Goal: Information Seeking & Learning: Learn about a topic

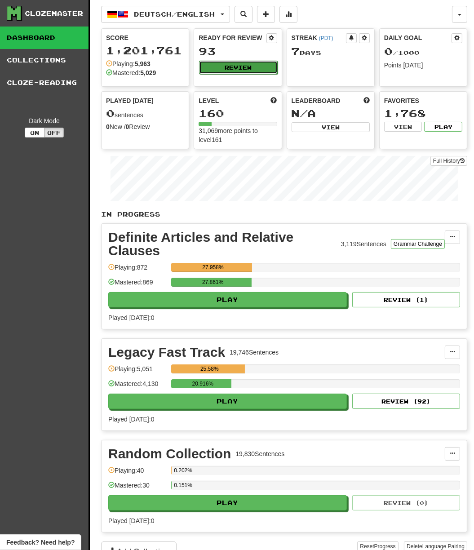
click at [252, 67] on button "Review" at bounding box center [238, 67] width 78 height 13
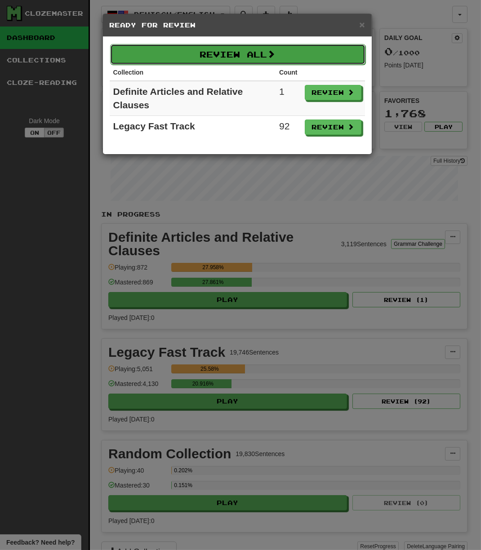
click at [255, 58] on button "Review All" at bounding box center [237, 54] width 255 height 21
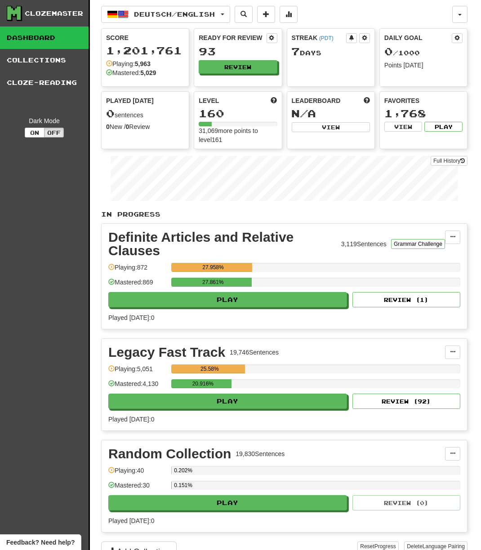
select select "***"
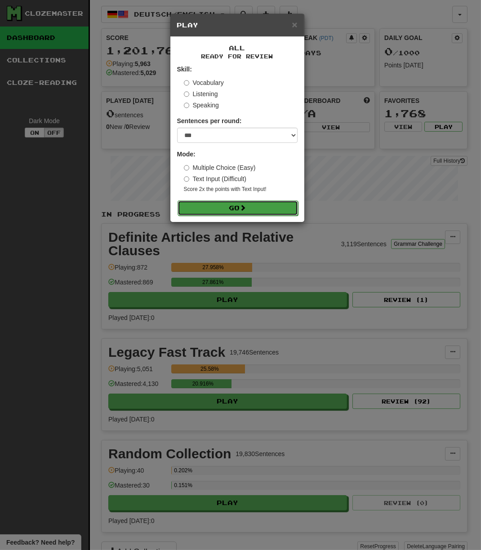
click at [237, 215] on button "Go" at bounding box center [238, 207] width 120 height 15
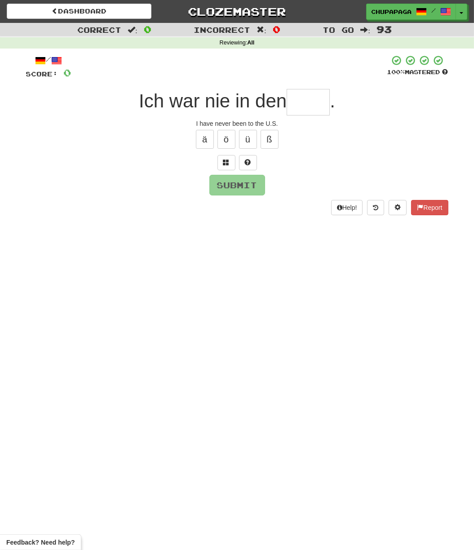
click at [297, 98] on input "text" at bounding box center [308, 102] width 43 height 27
type input "***"
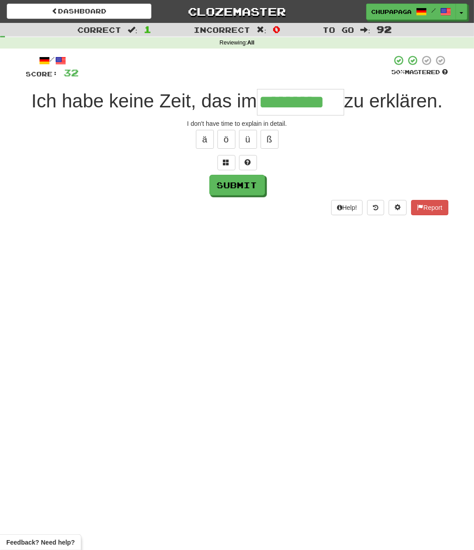
type input "*********"
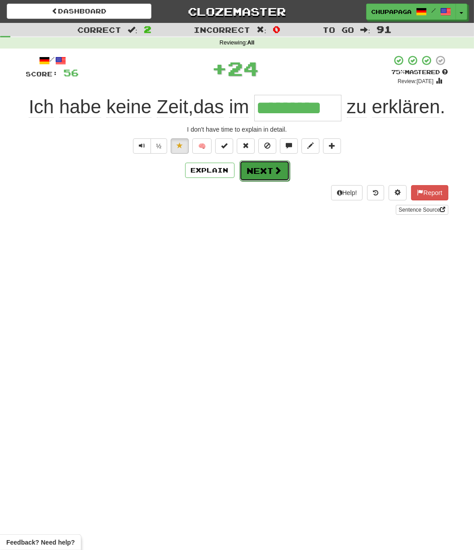
click at [267, 173] on button "Next" at bounding box center [265, 170] width 50 height 21
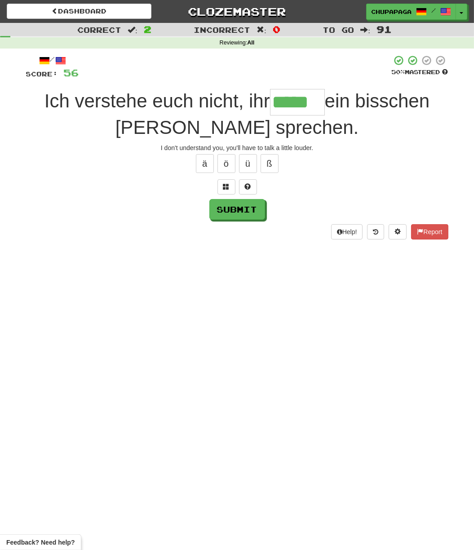
type input "*****"
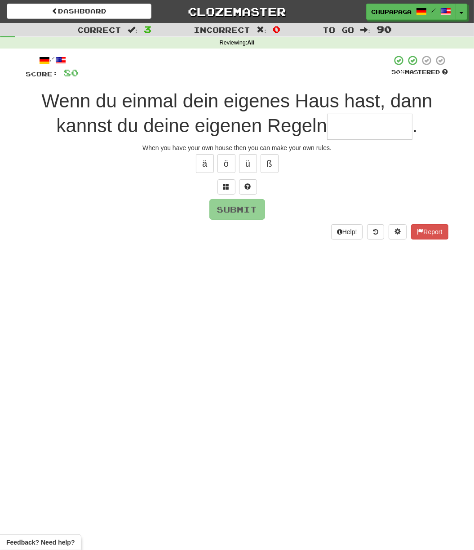
type input "*"
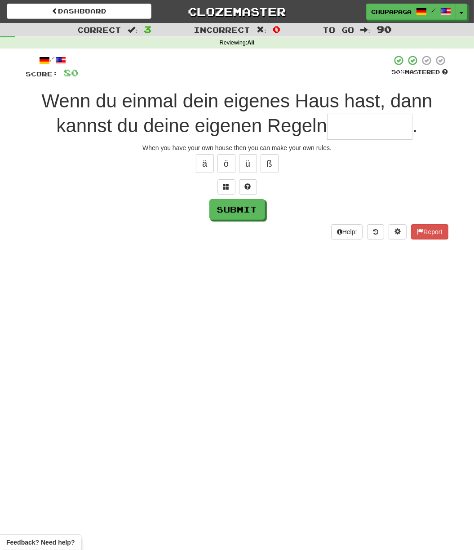
type input "*"
type input "**********"
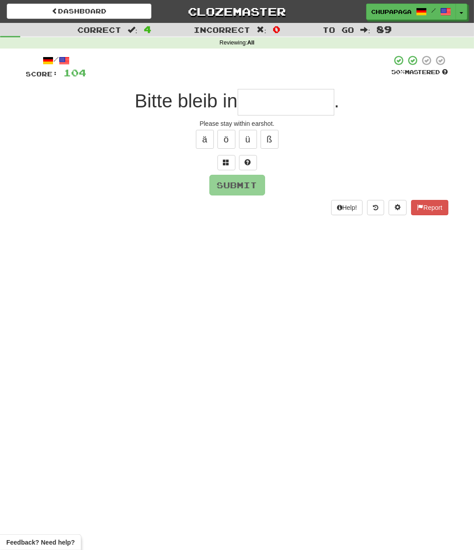
type input "*"
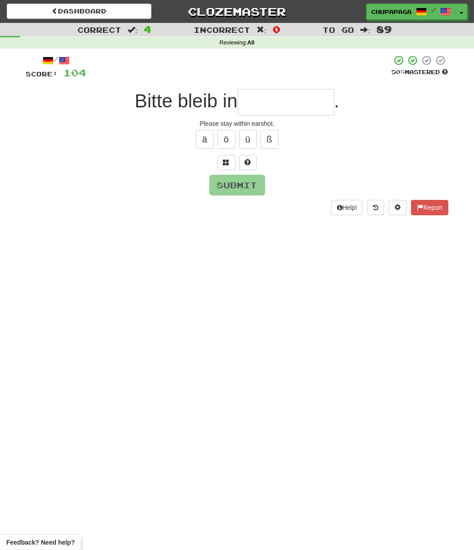
type input "*"
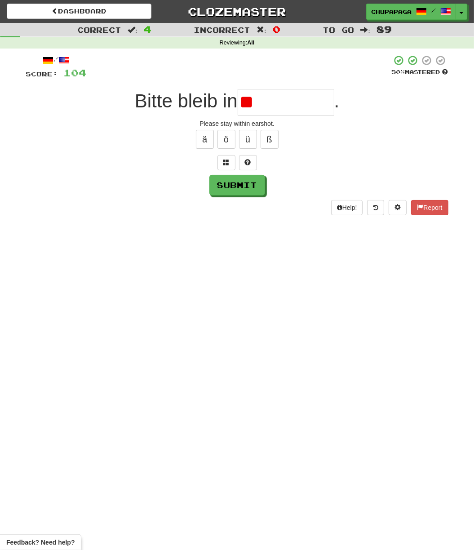
type input "*"
click at [253, 157] on button at bounding box center [248, 162] width 18 height 15
type input "**********"
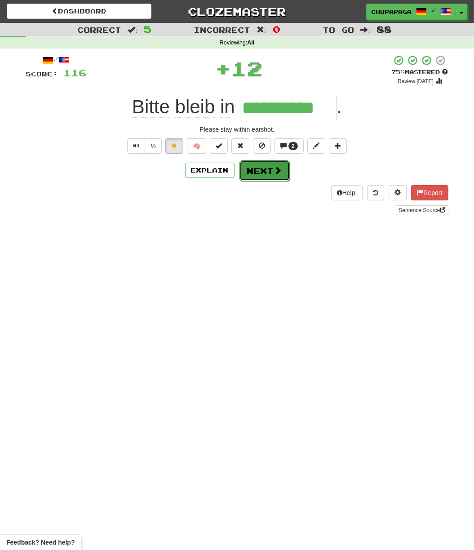
click at [267, 169] on button "Next" at bounding box center [265, 170] width 50 height 21
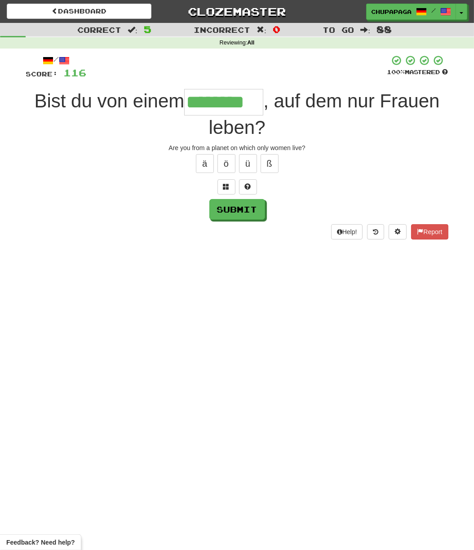
type input "********"
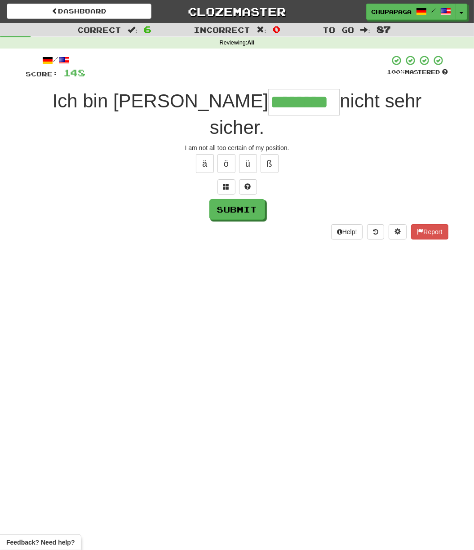
type input "********"
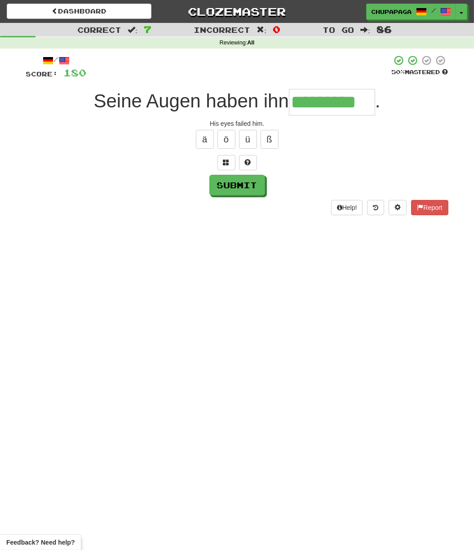
type input "*********"
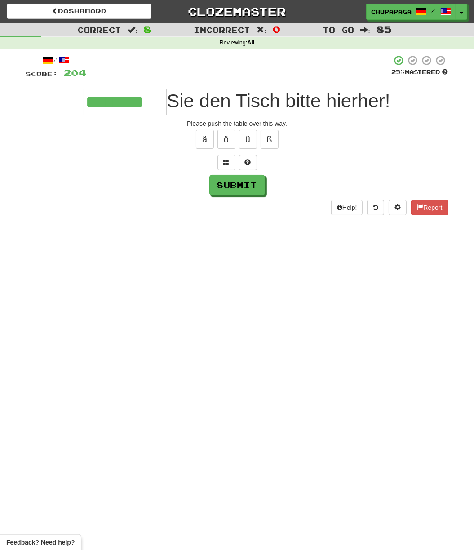
type input "********"
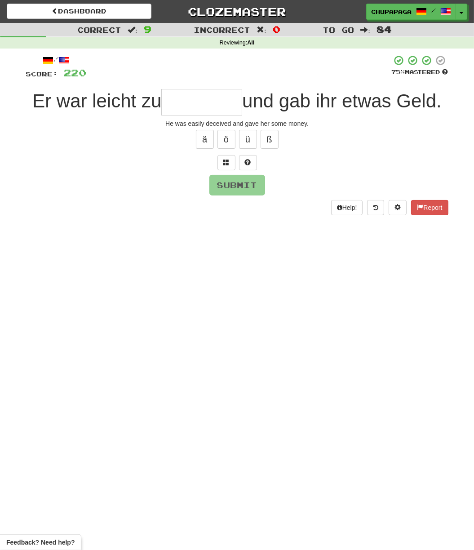
type input "*"
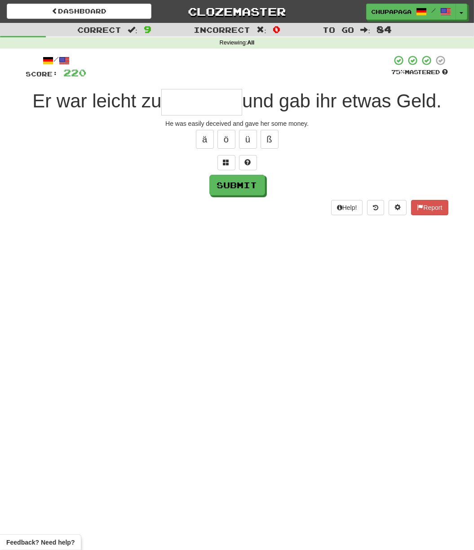
type input "*"
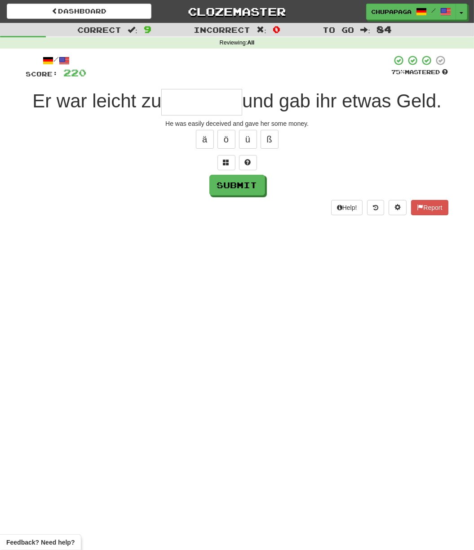
type input "*"
type input "********"
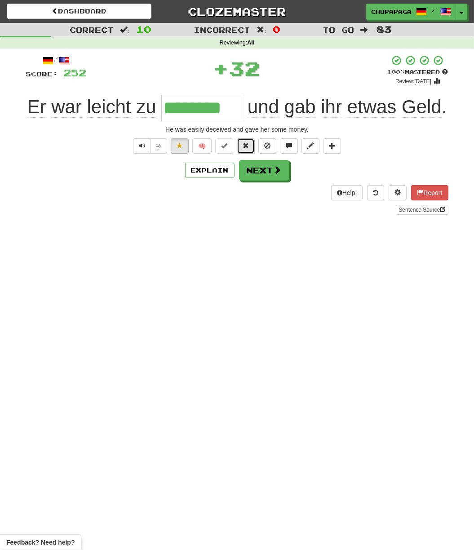
click at [248, 145] on span at bounding box center [246, 145] width 6 height 6
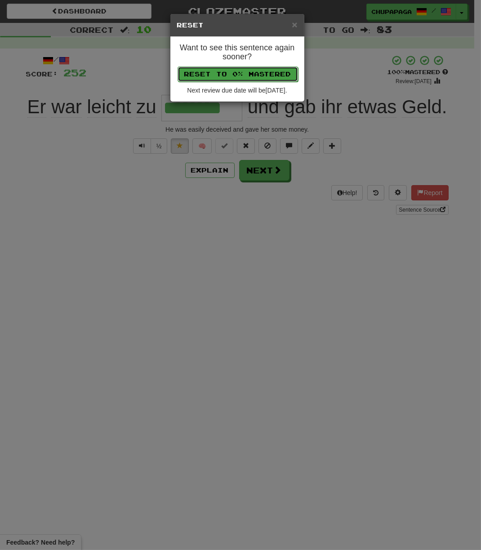
click at [244, 79] on button "Reset to 0% Mastered" at bounding box center [238, 74] width 120 height 15
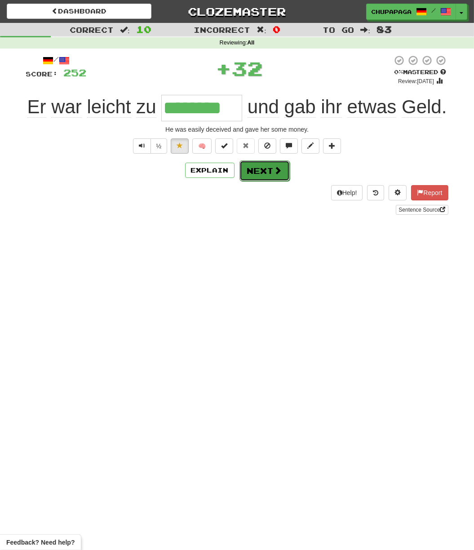
click at [240, 176] on button "Next" at bounding box center [265, 170] width 50 height 21
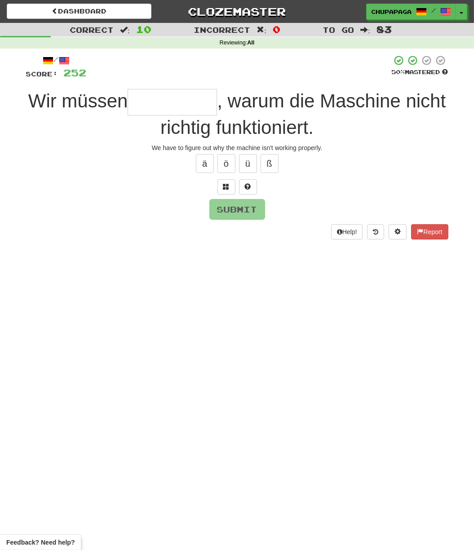
type input "*"
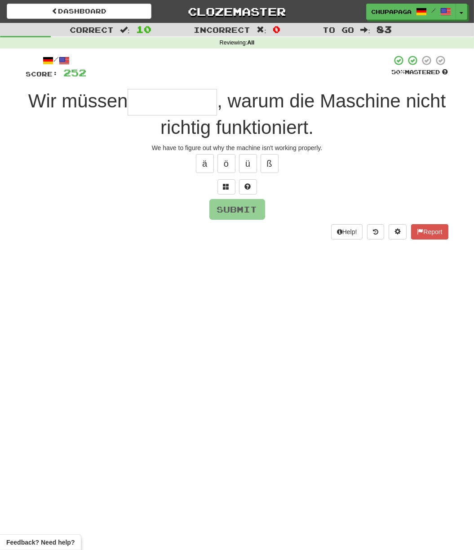
type input "*"
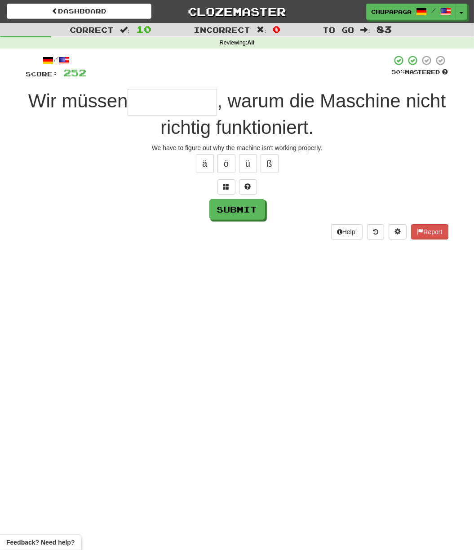
type input "*"
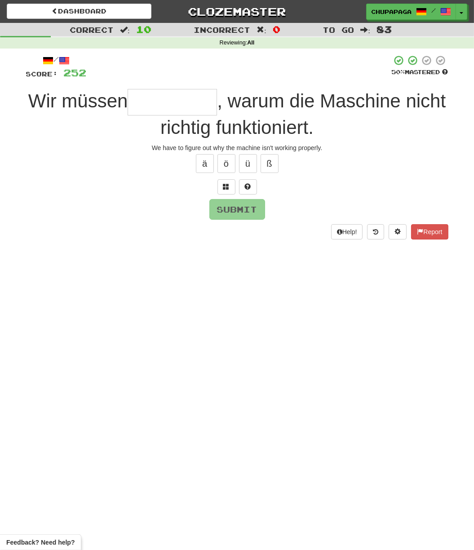
type input "*"
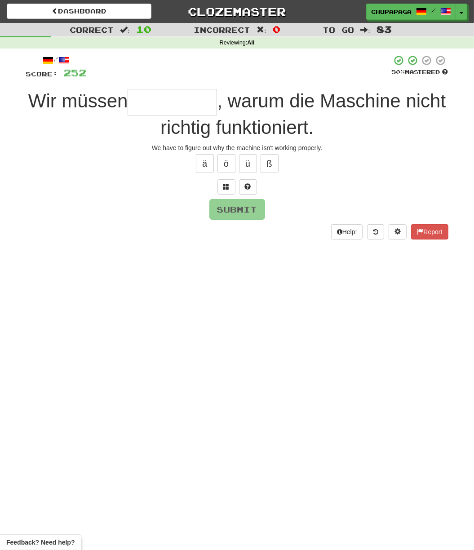
type input "*"
type input "**********"
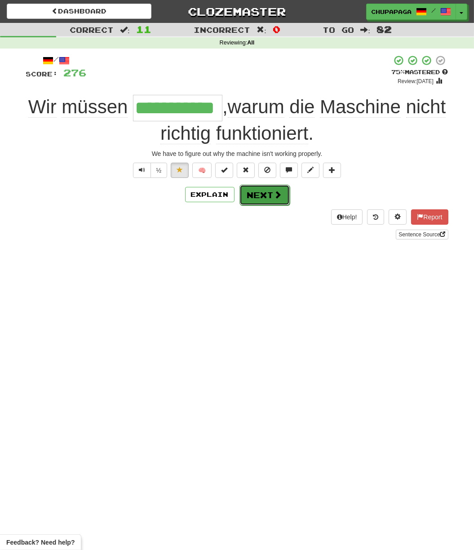
click at [261, 202] on button "Next" at bounding box center [265, 195] width 50 height 21
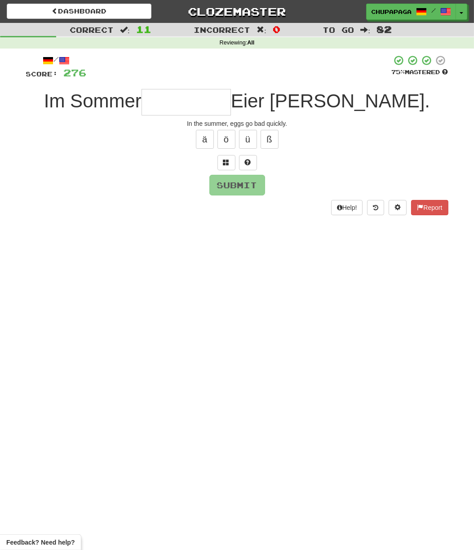
type input "*"
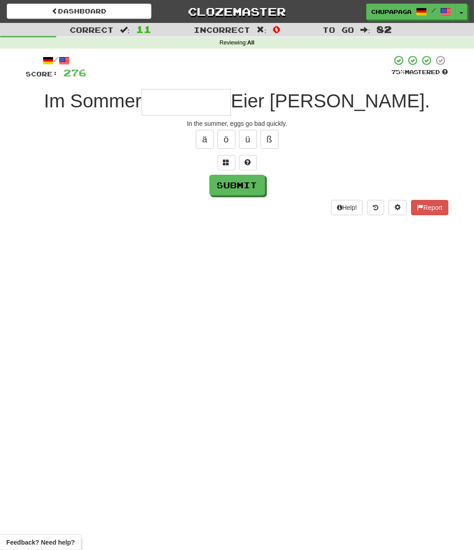
type input "*"
click at [252, 162] on button at bounding box center [248, 162] width 18 height 15
click at [237, 157] on button at bounding box center [237, 162] width 18 height 15
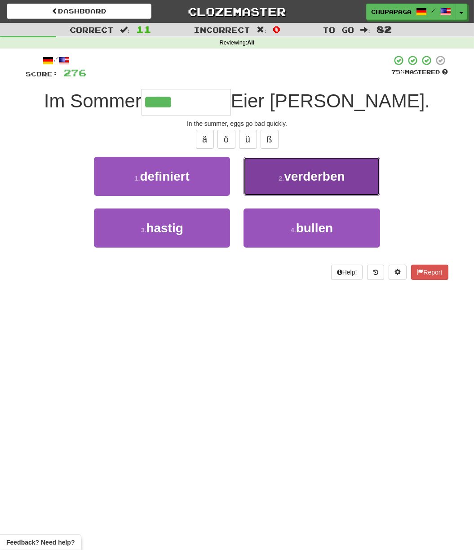
click at [307, 169] on span "verderben" at bounding box center [314, 176] width 61 height 14
type input "*********"
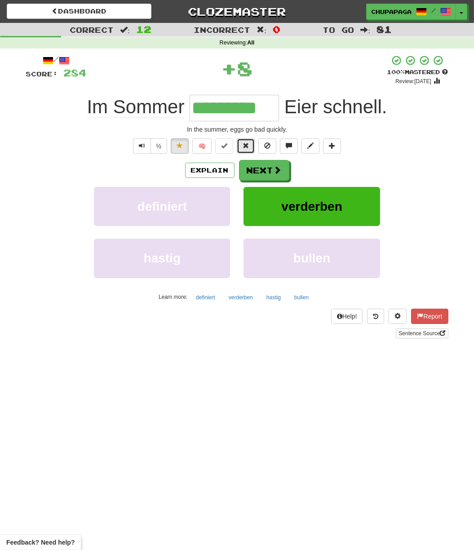
click at [245, 143] on span at bounding box center [246, 145] width 6 height 6
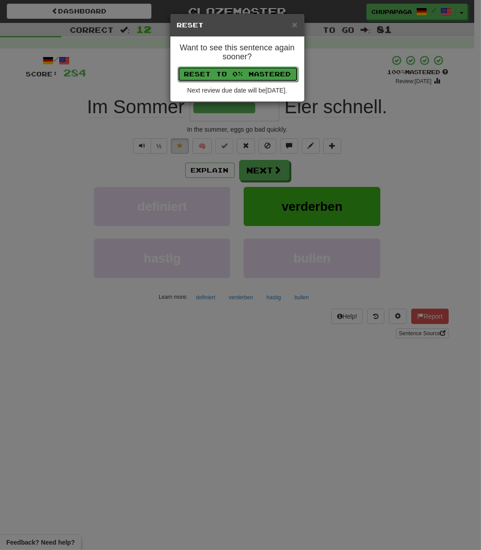
click at [240, 70] on button "Reset to 0% Mastered" at bounding box center [238, 74] width 120 height 15
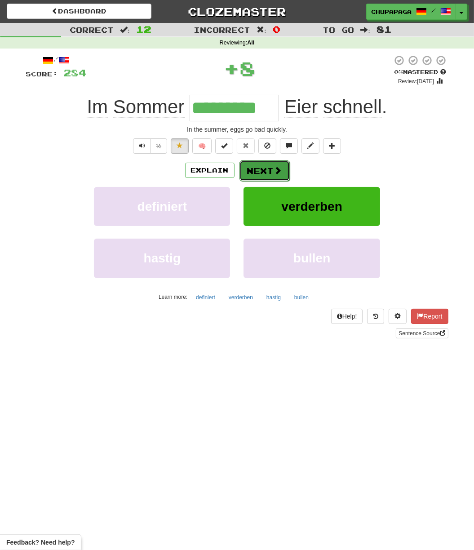
click at [271, 173] on button "Next" at bounding box center [265, 170] width 50 height 21
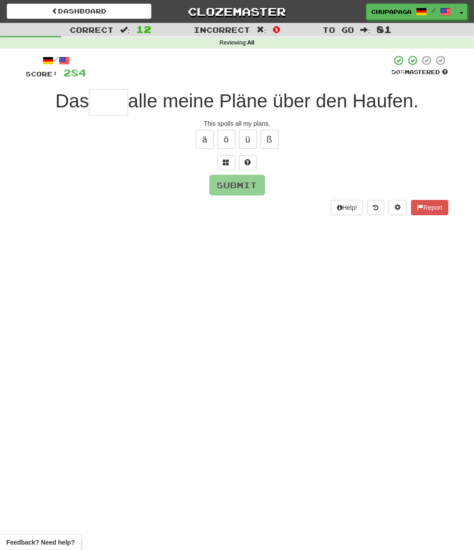
type input "*"
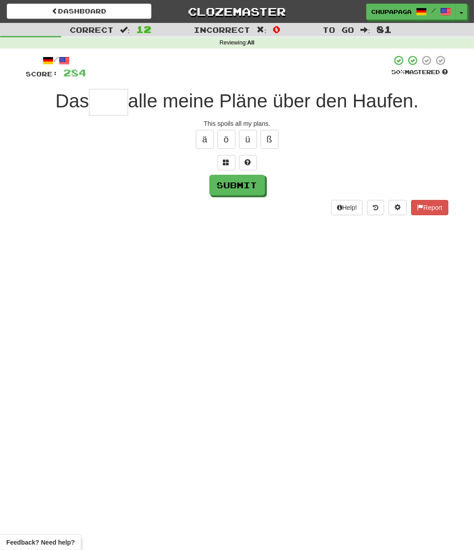
type input "*"
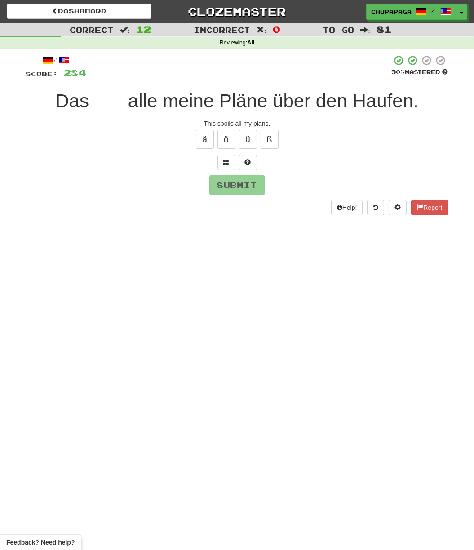
type input "*"
click at [252, 164] on button at bounding box center [248, 162] width 18 height 15
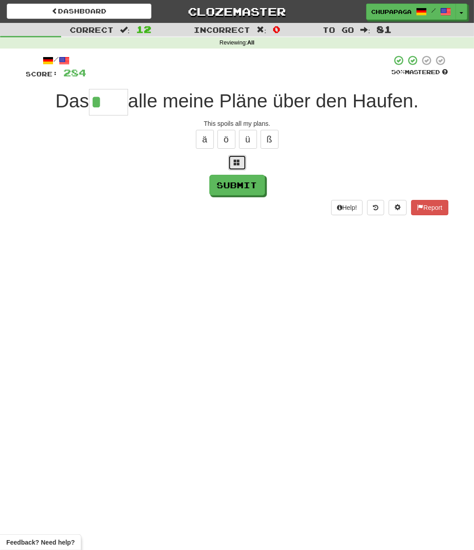
click at [242, 159] on button at bounding box center [237, 162] width 18 height 15
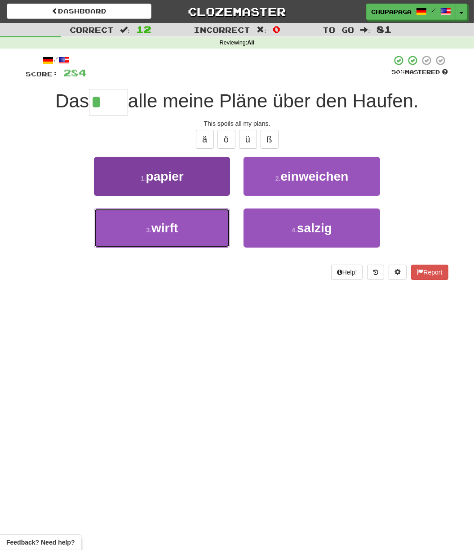
click at [200, 222] on button "3 . wirft" at bounding box center [162, 228] width 136 height 39
type input "*****"
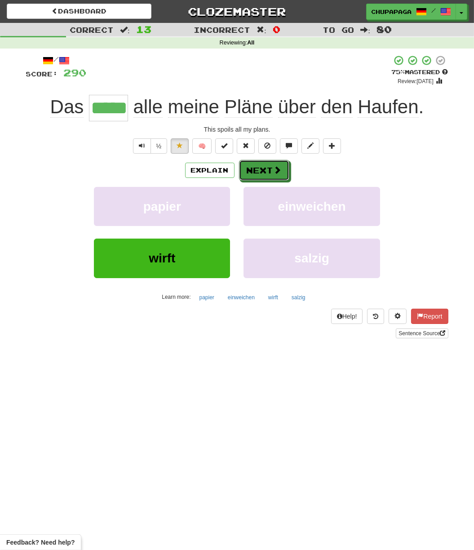
click at [272, 170] on button "Next" at bounding box center [264, 170] width 50 height 21
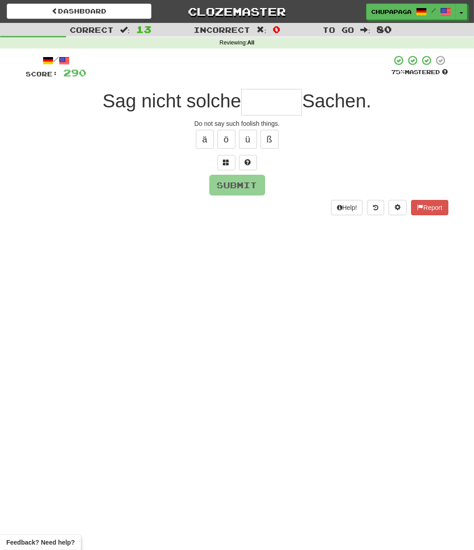
type input "*"
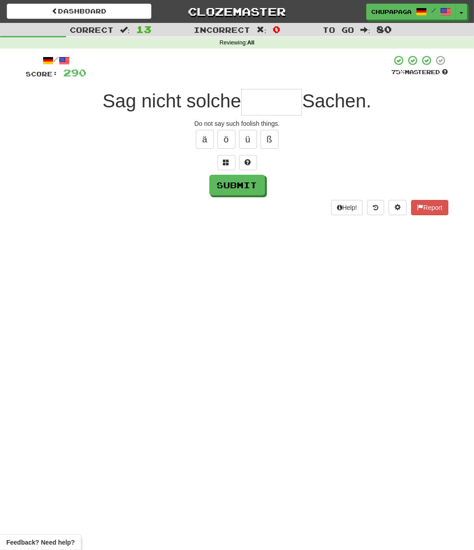
type input "*"
click at [249, 158] on button at bounding box center [248, 162] width 18 height 15
click at [239, 159] on span at bounding box center [237, 162] width 6 height 6
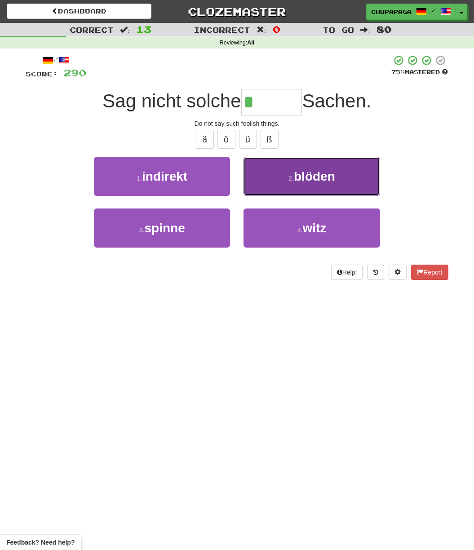
click at [369, 176] on button "2 . blöden" at bounding box center [312, 176] width 136 height 39
type input "******"
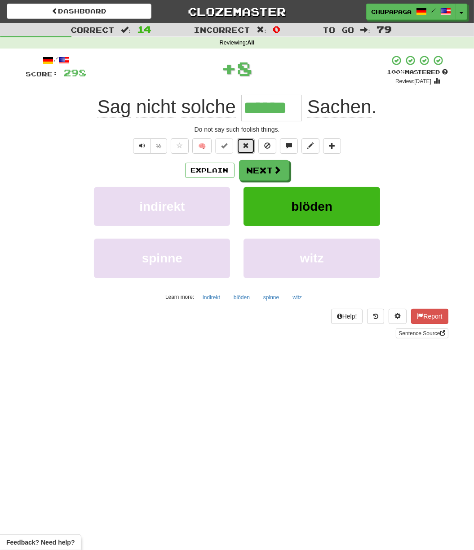
click at [250, 147] on button at bounding box center [246, 145] width 18 height 15
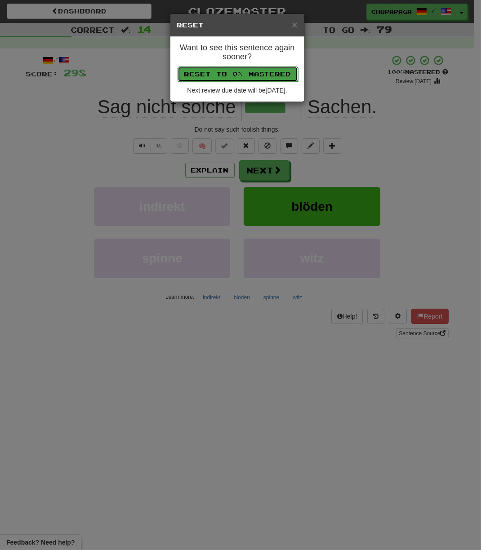
click at [251, 68] on button "Reset to 0% Mastered" at bounding box center [238, 74] width 120 height 15
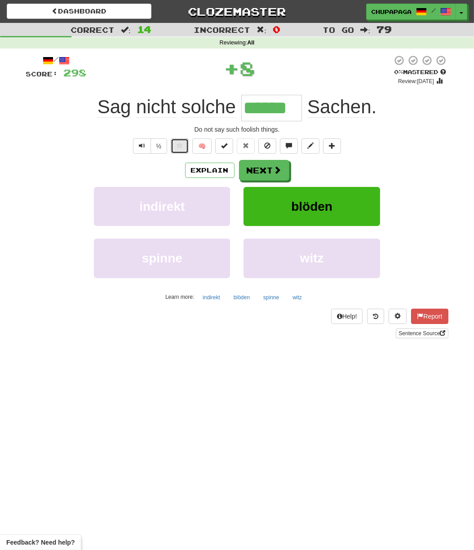
click at [180, 147] on span at bounding box center [180, 145] width 6 height 6
click at [247, 171] on button "Next" at bounding box center [264, 170] width 50 height 21
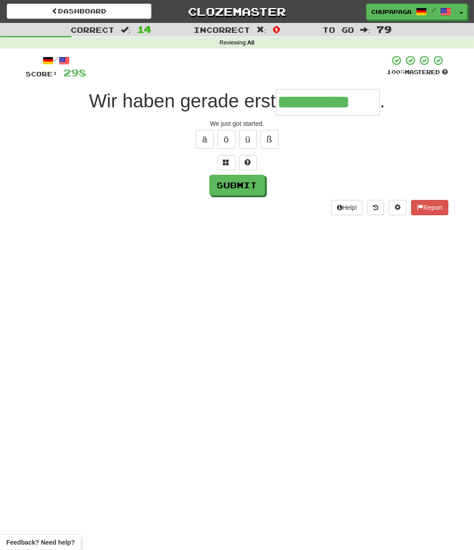
type input "**********"
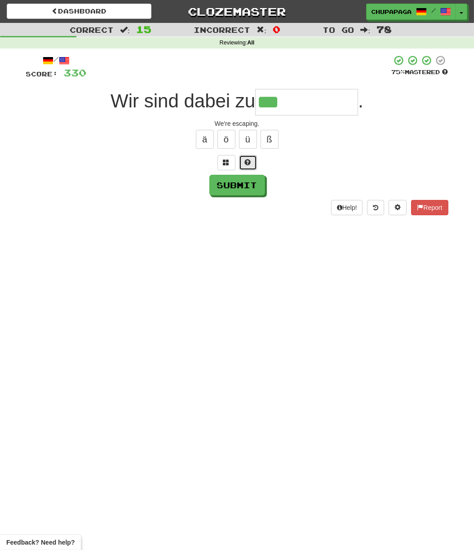
click at [245, 160] on span at bounding box center [248, 162] width 6 height 6
click at [237, 160] on span at bounding box center [237, 162] width 6 height 6
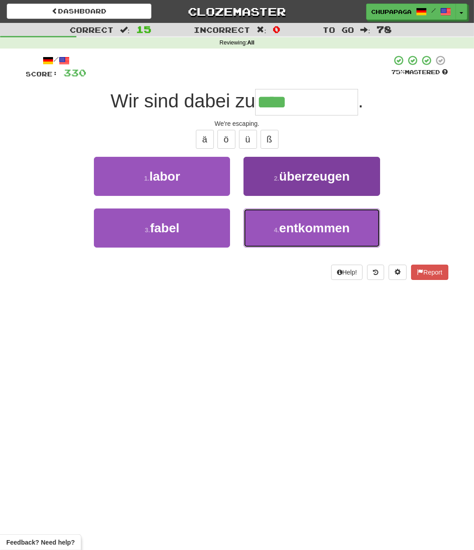
drag, startPoint x: 362, startPoint y: 225, endPoint x: 339, endPoint y: 212, distance: 26.2
click at [362, 226] on button "4 . entkommen" at bounding box center [312, 228] width 136 height 39
type input "*********"
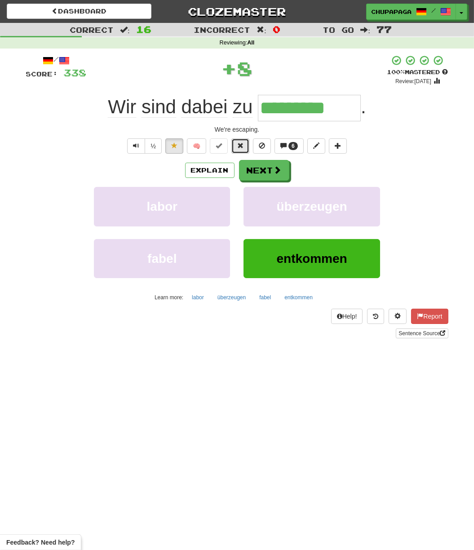
click at [239, 144] on span at bounding box center [240, 145] width 6 height 6
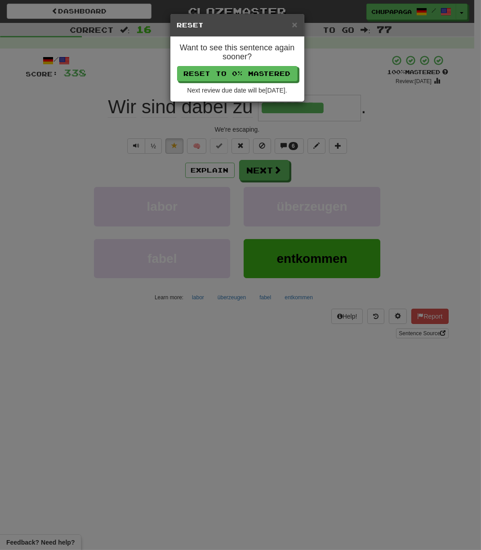
click at [234, 52] on h4 "Want to see this sentence again sooner?" at bounding box center [237, 53] width 120 height 18
click at [238, 68] on button "Reset to 0% Mastered" at bounding box center [238, 74] width 120 height 15
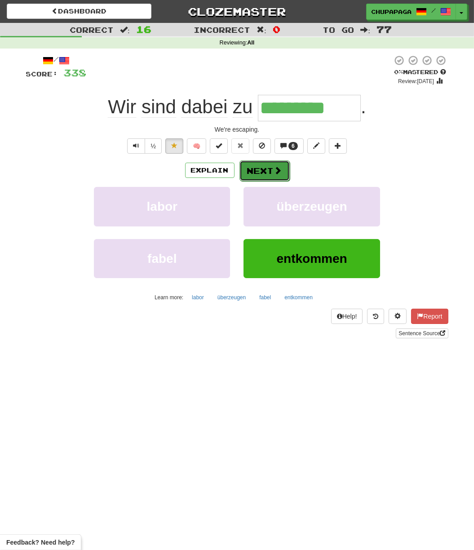
click at [271, 170] on button "Next" at bounding box center [265, 170] width 50 height 21
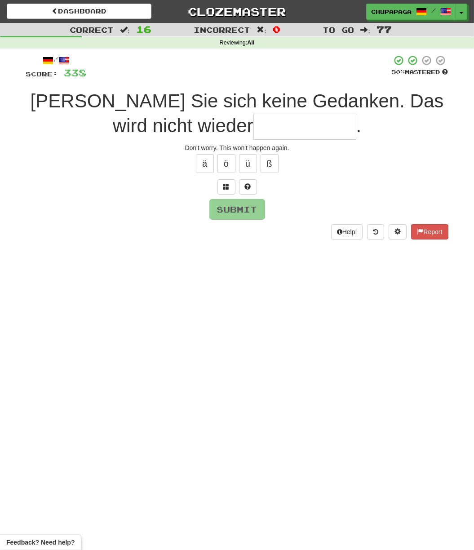
type input "*"
click at [250, 186] on button at bounding box center [248, 186] width 18 height 15
type input "*********"
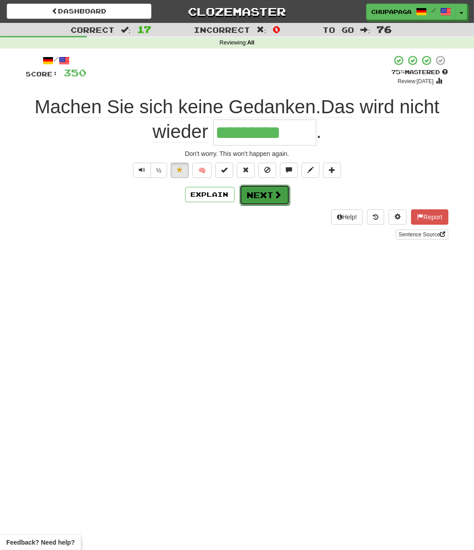
click at [271, 191] on button "Next" at bounding box center [265, 195] width 50 height 21
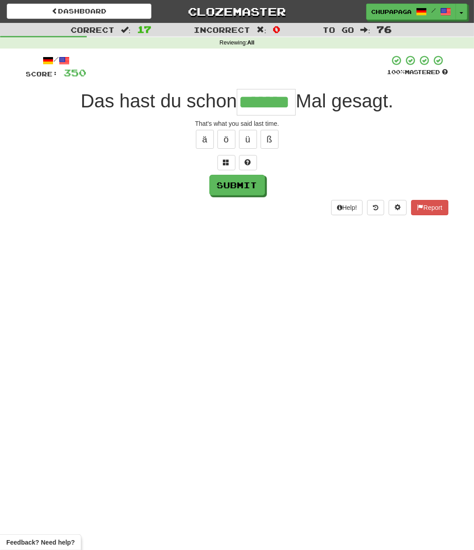
type input "*******"
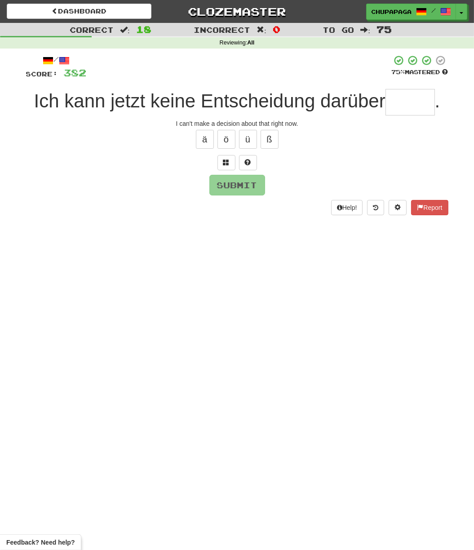
type input "*"
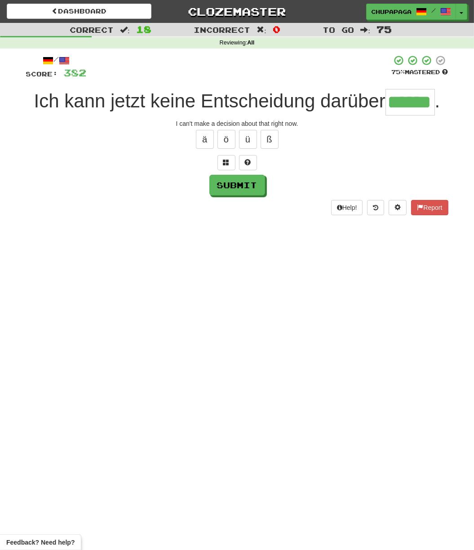
type input "******"
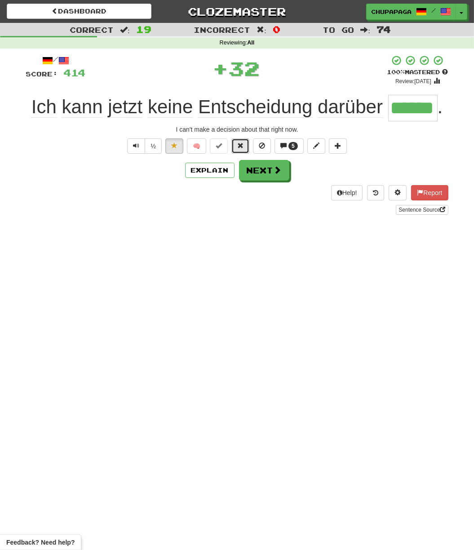
click at [244, 145] on span at bounding box center [240, 145] width 6 height 6
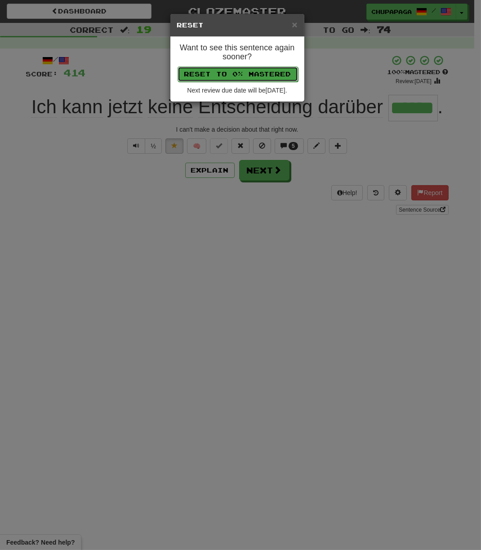
click at [243, 75] on button "Reset to 0% Mastered" at bounding box center [238, 74] width 120 height 15
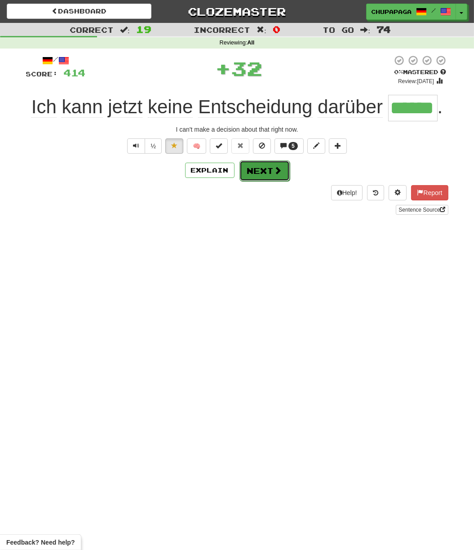
click at [253, 173] on button "Next" at bounding box center [265, 170] width 50 height 21
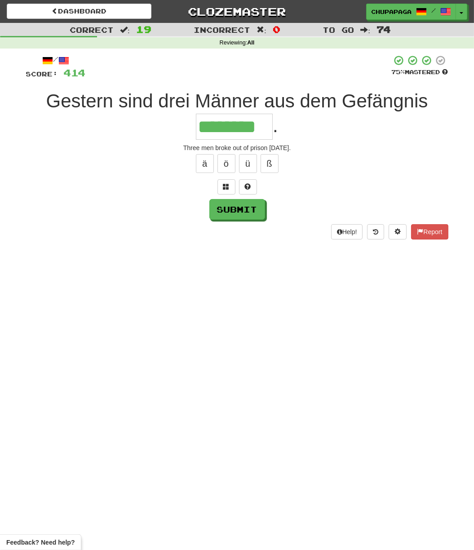
type input "********"
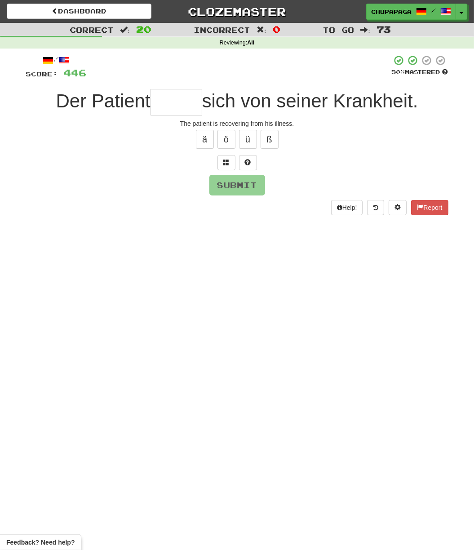
type input "*"
type input "******"
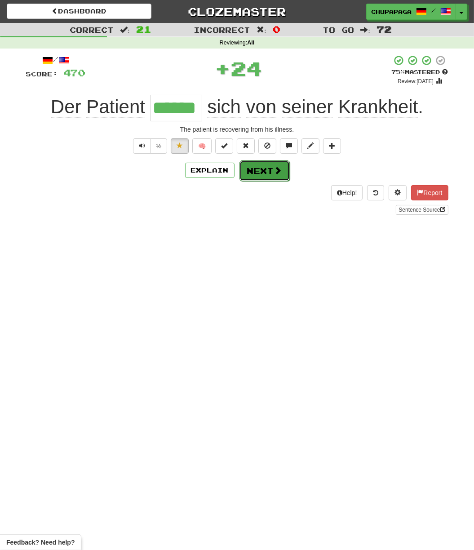
click at [282, 172] on button "Next" at bounding box center [265, 170] width 50 height 21
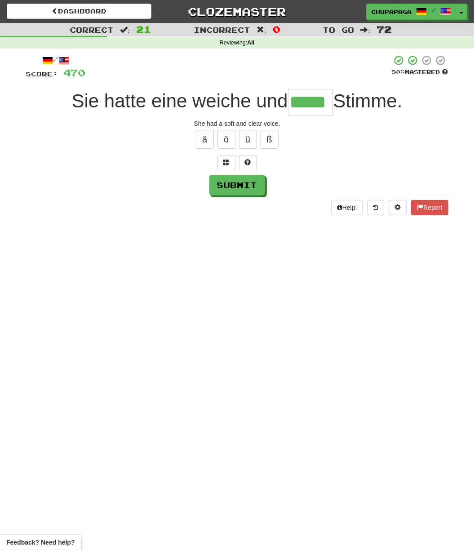
type input "*****"
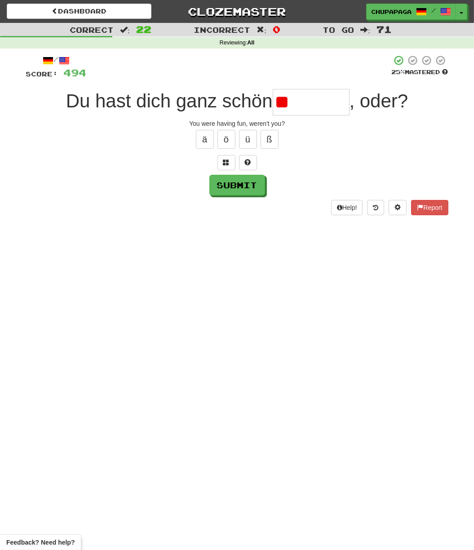
type input "*"
click at [251, 163] on button at bounding box center [248, 162] width 18 height 15
click at [240, 163] on button at bounding box center [237, 162] width 18 height 15
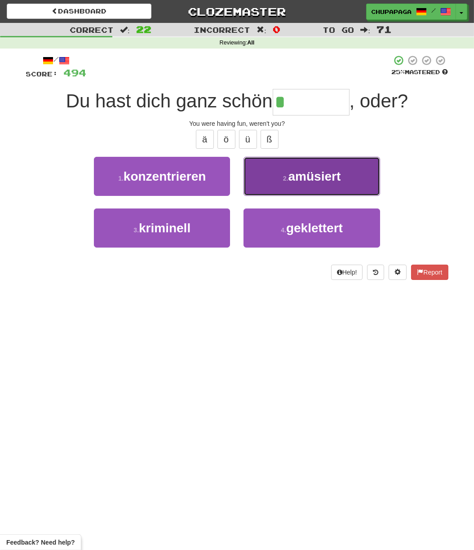
click at [320, 177] on span "amüsiert" at bounding box center [315, 176] width 53 height 14
type input "********"
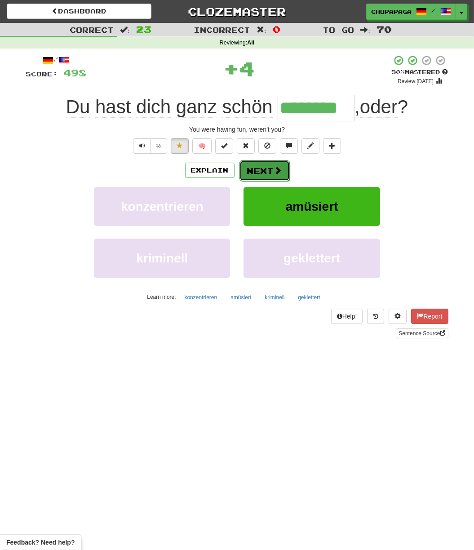
click at [258, 169] on button "Next" at bounding box center [265, 170] width 50 height 21
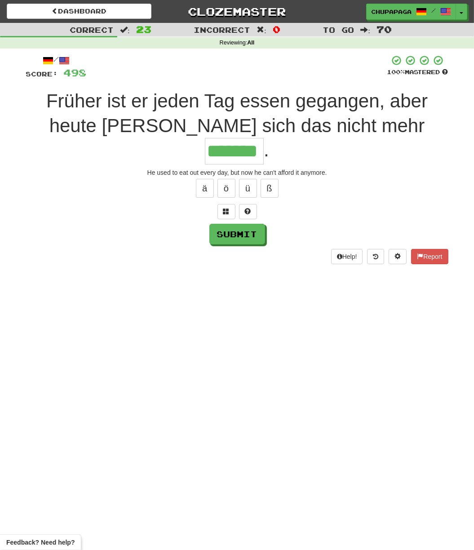
type input "*******"
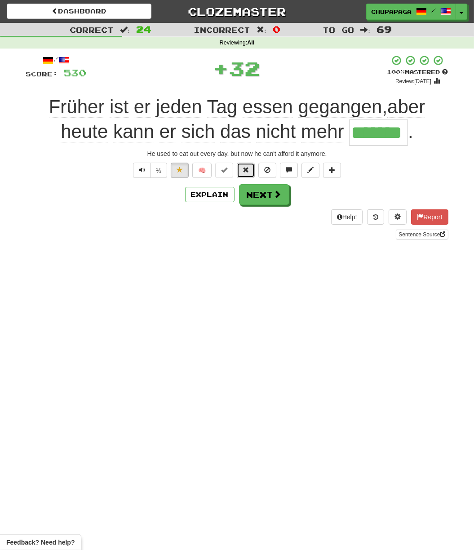
click at [253, 167] on button at bounding box center [246, 170] width 18 height 15
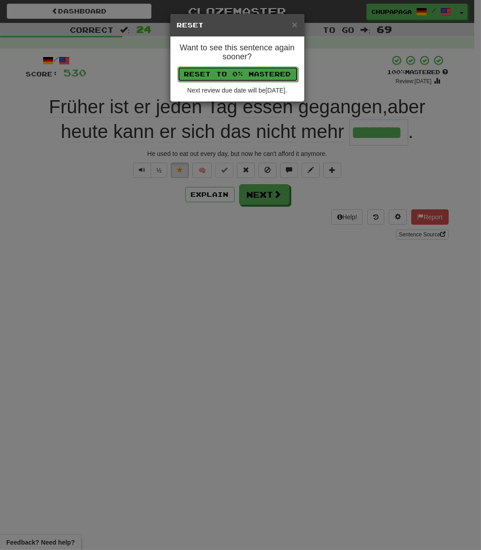
click at [253, 78] on button "Reset to 0% Mastered" at bounding box center [238, 74] width 120 height 15
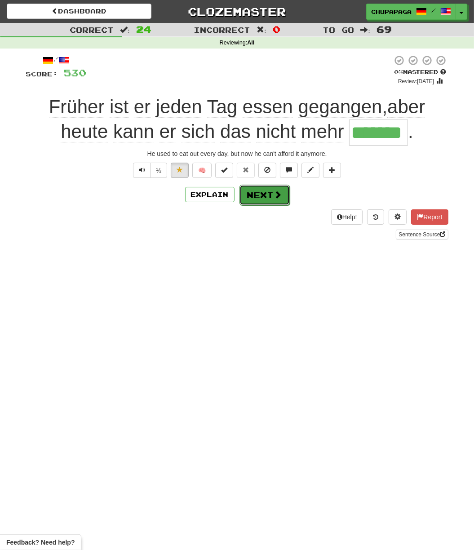
click at [253, 200] on button "Next" at bounding box center [265, 195] width 50 height 21
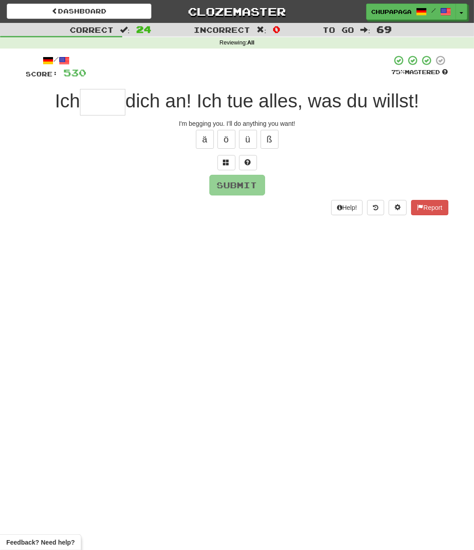
type input "*"
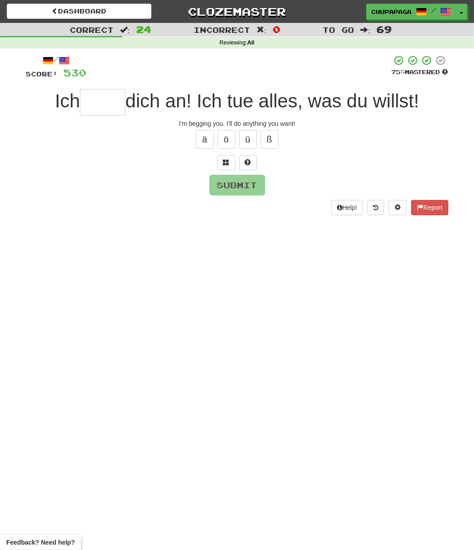
type input "*"
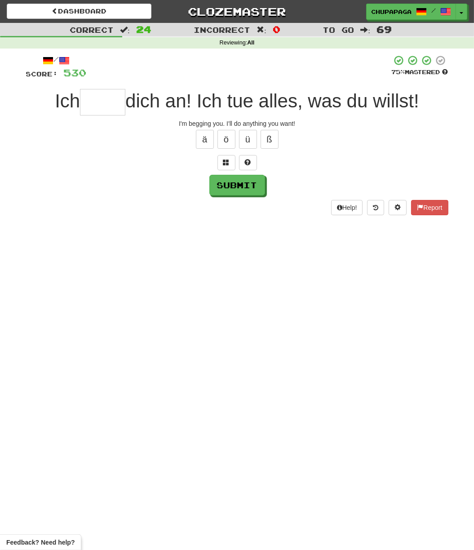
type input "*"
click at [245, 164] on span at bounding box center [248, 162] width 6 height 6
click at [236, 160] on span at bounding box center [237, 162] width 6 height 6
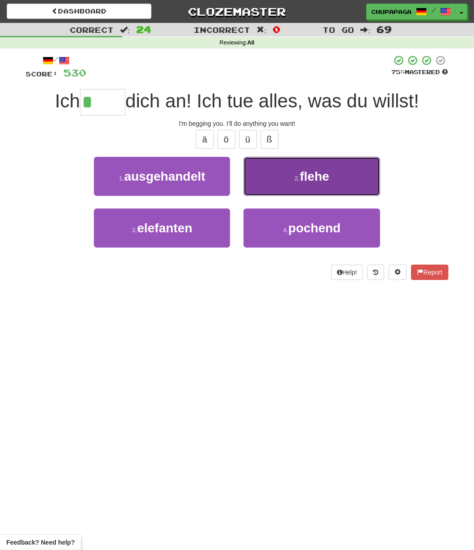
click at [329, 175] on span "flehe" at bounding box center [314, 176] width 29 height 14
type input "*****"
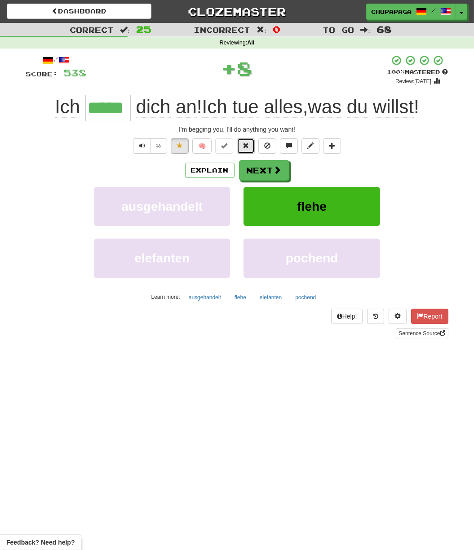
click at [248, 140] on button at bounding box center [246, 145] width 18 height 15
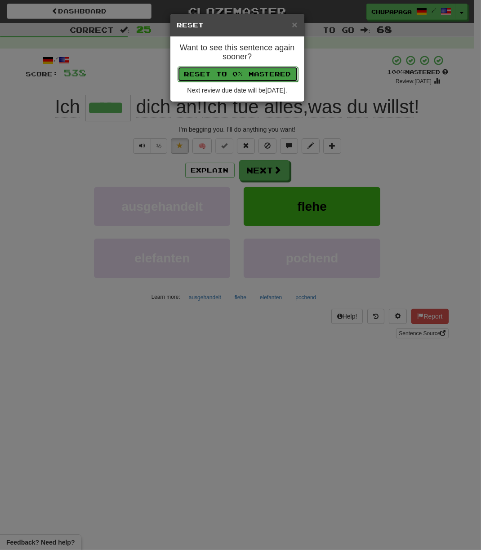
click at [236, 72] on button "Reset to 0% Mastered" at bounding box center [238, 74] width 120 height 15
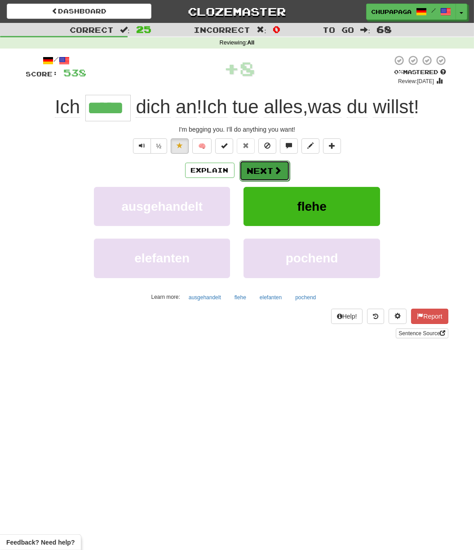
drag, startPoint x: 268, startPoint y: 162, endPoint x: 270, endPoint y: 169, distance: 7.8
click at [270, 169] on button "Next" at bounding box center [265, 170] width 50 height 21
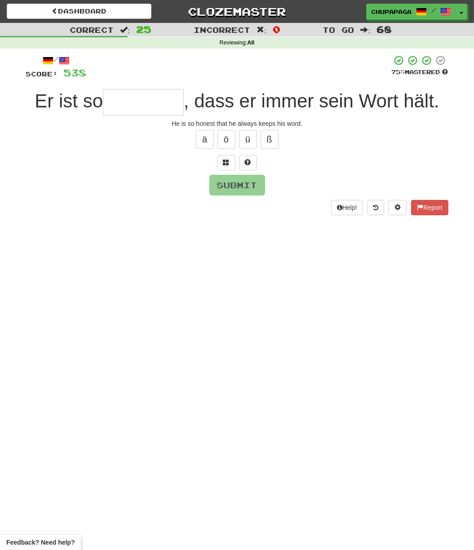
click at [144, 91] on input "text" at bounding box center [143, 102] width 81 height 26
type input "*"
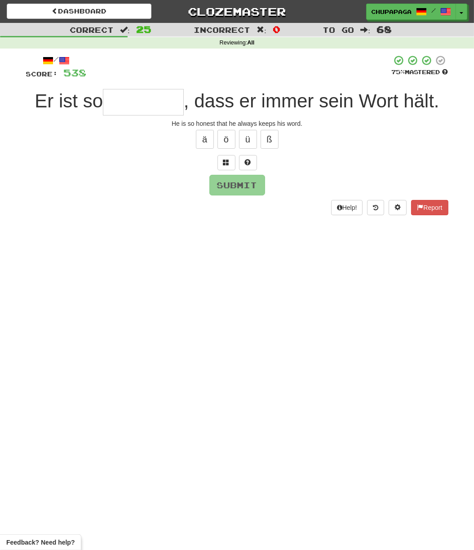
type input "*"
click at [250, 155] on button at bounding box center [248, 162] width 18 height 15
click at [239, 157] on button at bounding box center [237, 162] width 18 height 15
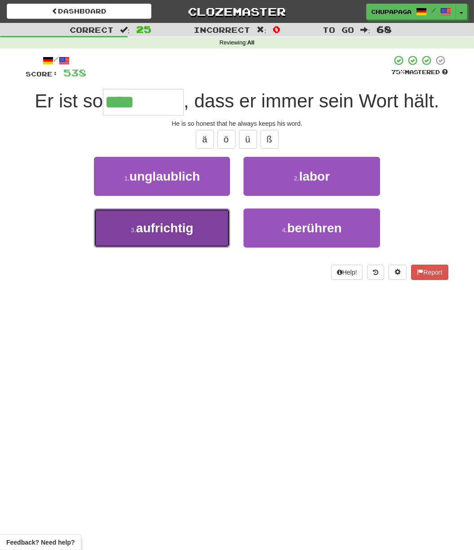
click at [203, 225] on button "3 . aufrichtig" at bounding box center [162, 228] width 136 height 39
type input "**********"
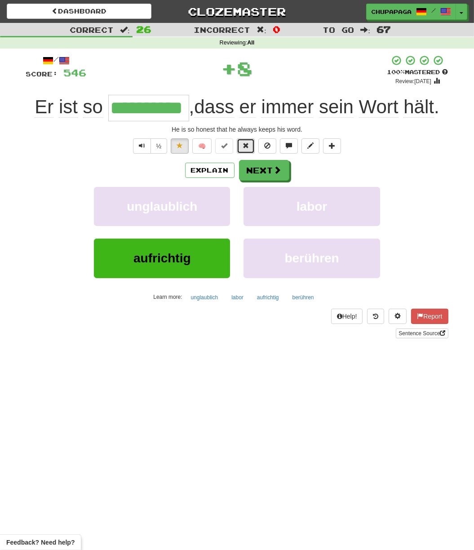
click at [251, 144] on button at bounding box center [246, 145] width 18 height 15
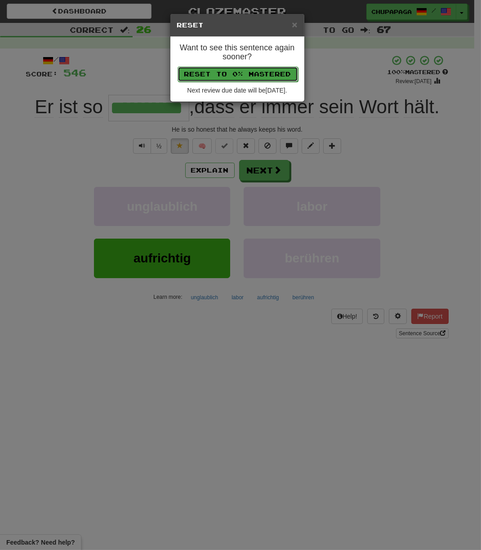
click at [252, 80] on button "Reset to 0% Mastered" at bounding box center [238, 74] width 120 height 15
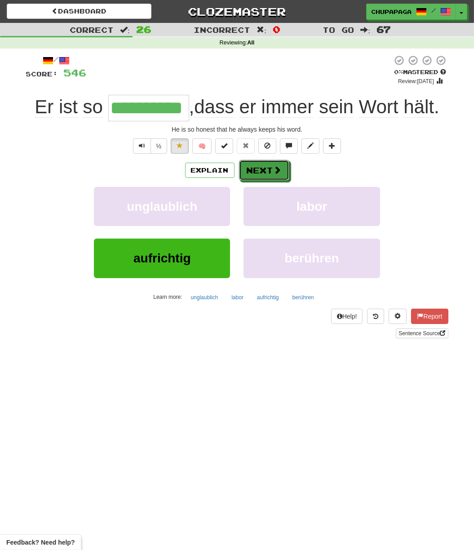
click at [268, 173] on button "Next" at bounding box center [264, 170] width 50 height 21
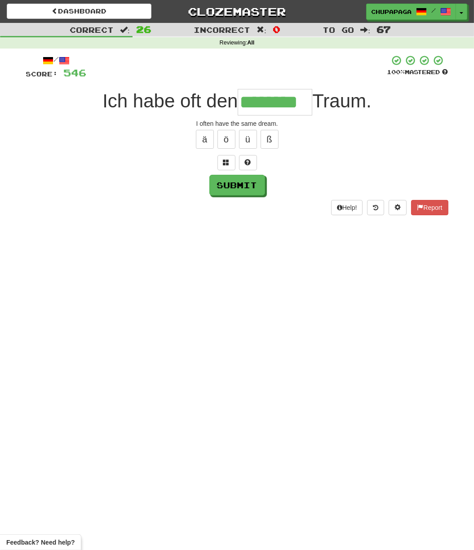
type input "********"
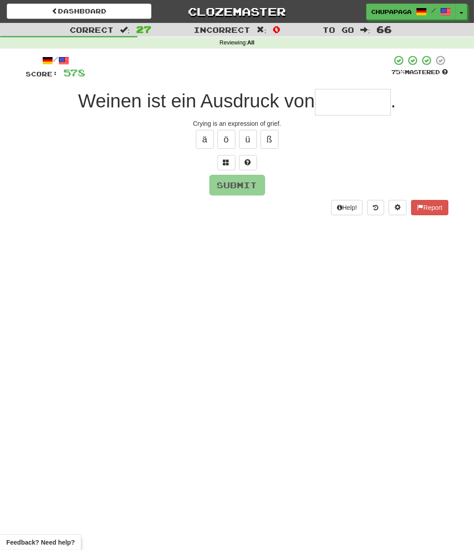
type input "*"
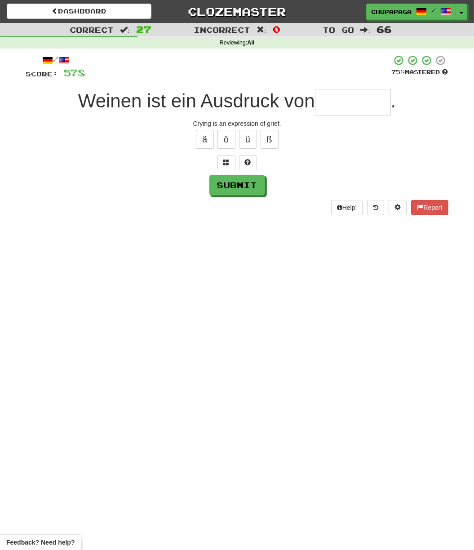
type input "*"
click at [246, 159] on span at bounding box center [248, 162] width 6 height 6
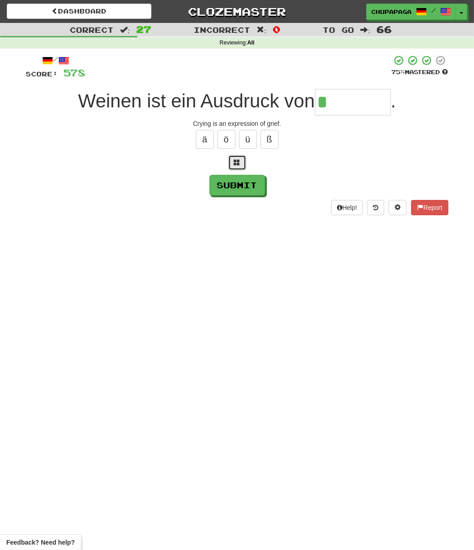
click at [234, 157] on button at bounding box center [237, 162] width 18 height 15
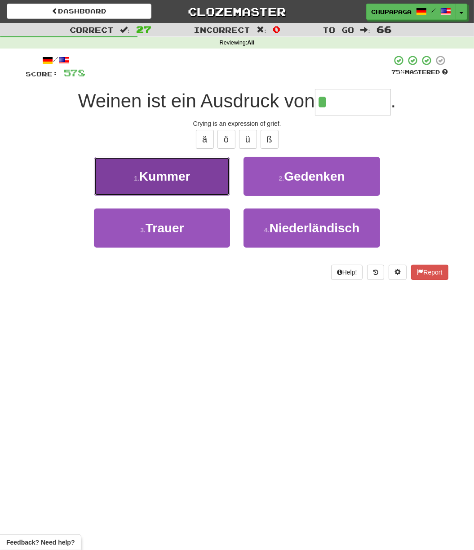
click at [200, 182] on button "1 . [PERSON_NAME]" at bounding box center [162, 176] width 136 height 39
type input "******"
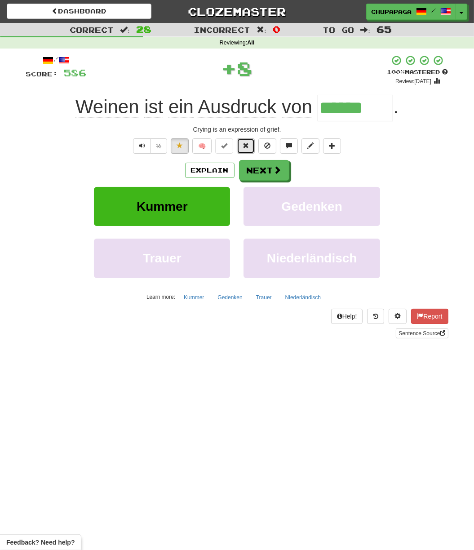
click at [250, 143] on button at bounding box center [246, 145] width 18 height 15
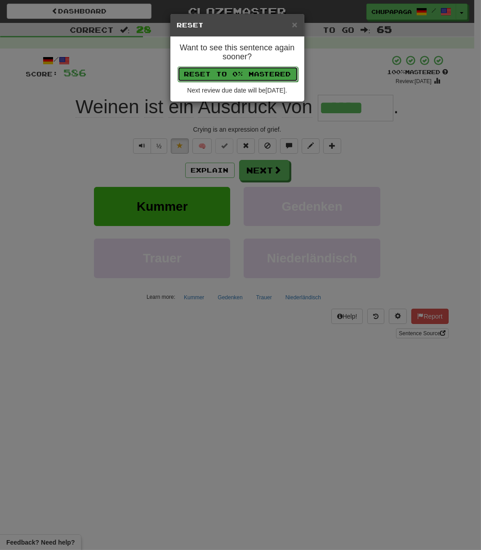
click at [260, 71] on button "Reset to 0% Mastered" at bounding box center [238, 74] width 120 height 15
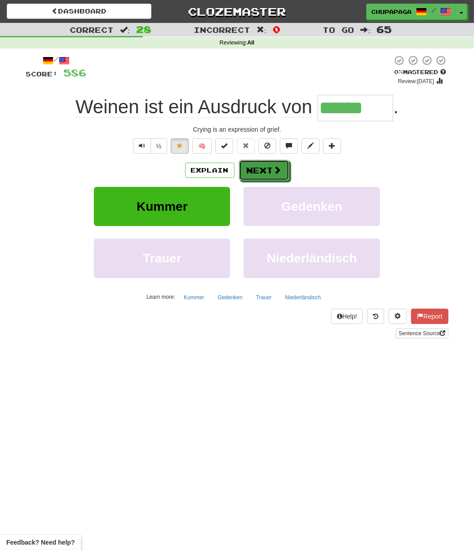
click at [276, 168] on span at bounding box center [278, 170] width 8 height 8
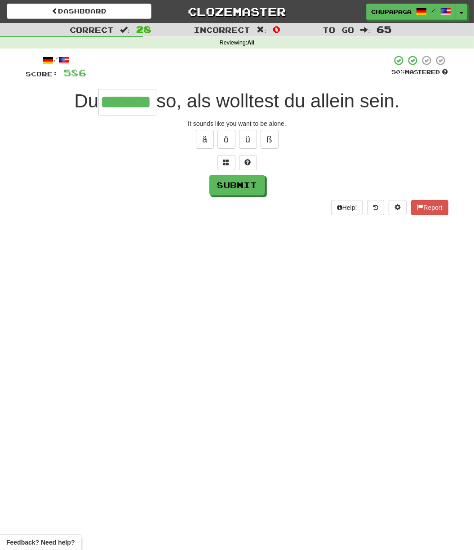
type input "*******"
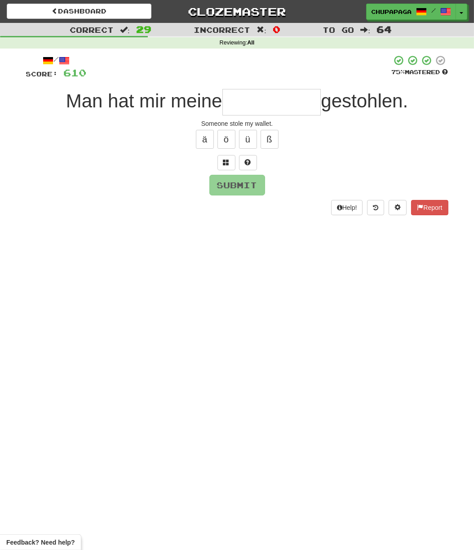
type input "*"
type input "**********"
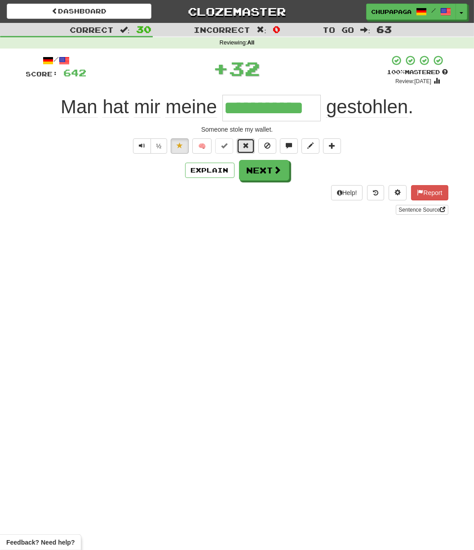
click at [252, 141] on button at bounding box center [246, 145] width 18 height 15
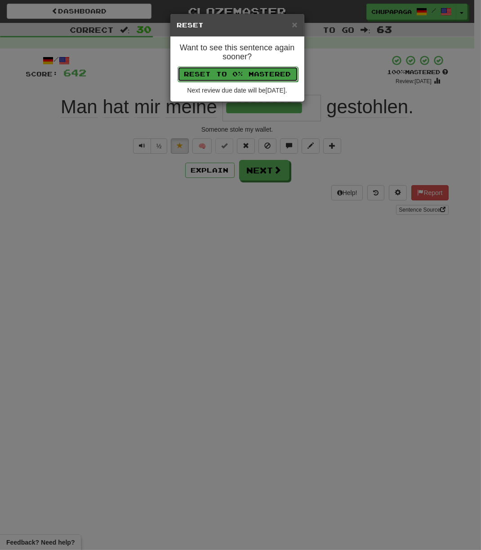
click at [254, 80] on button "Reset to 0% Mastered" at bounding box center [238, 74] width 120 height 15
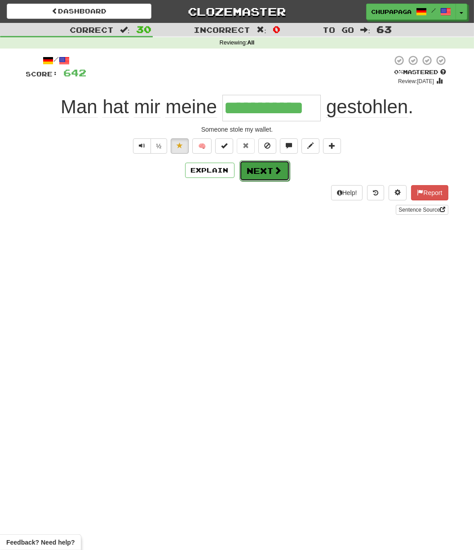
click at [266, 170] on button "Next" at bounding box center [265, 170] width 50 height 21
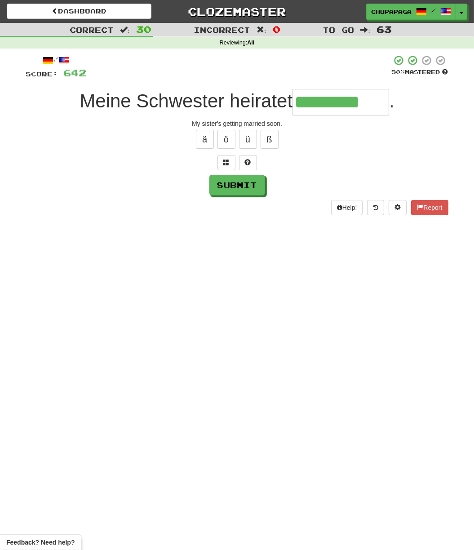
type input "*********"
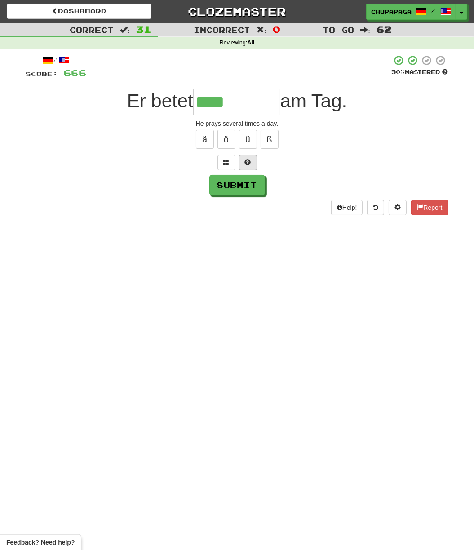
click at [256, 164] on div at bounding box center [237, 162] width 422 height 15
click at [254, 161] on button at bounding box center [248, 162] width 18 height 15
type input "********"
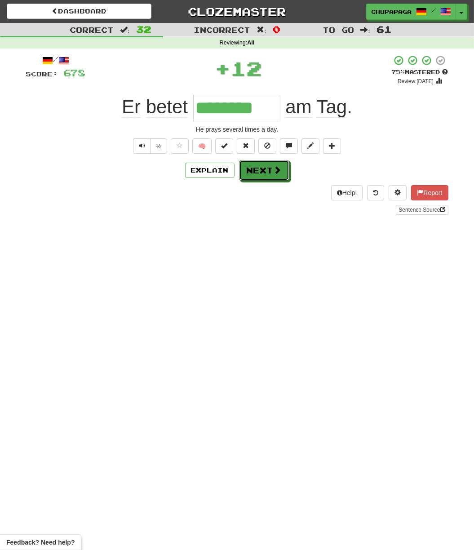
click at [284, 168] on button "Next" at bounding box center [264, 170] width 50 height 21
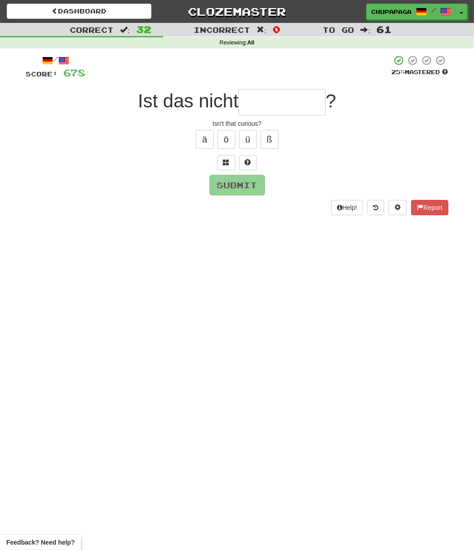
type input "*"
click at [249, 160] on span at bounding box center [248, 162] width 6 height 6
click at [244, 156] on button at bounding box center [237, 162] width 18 height 15
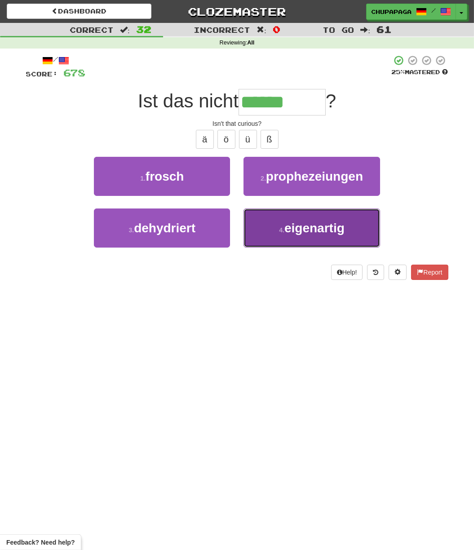
click at [328, 225] on span "eigenartig" at bounding box center [315, 228] width 60 height 14
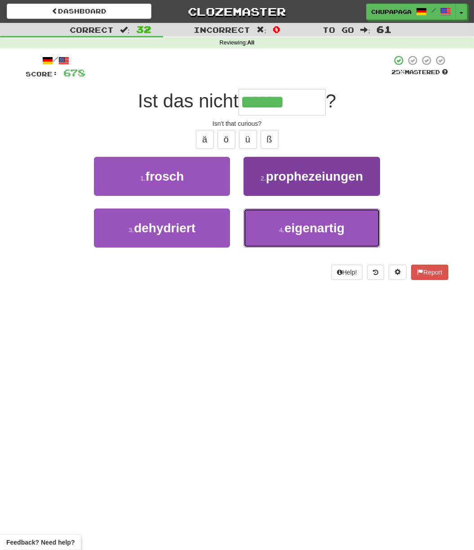
type input "**********"
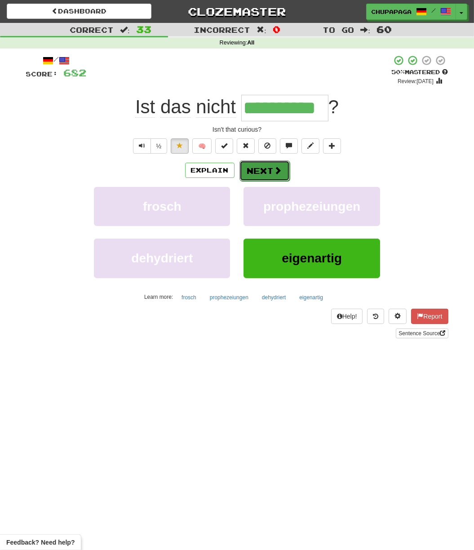
click at [278, 167] on span at bounding box center [278, 170] width 8 height 8
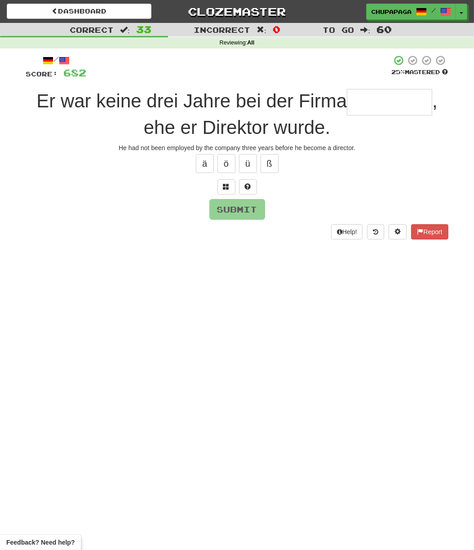
type input "*"
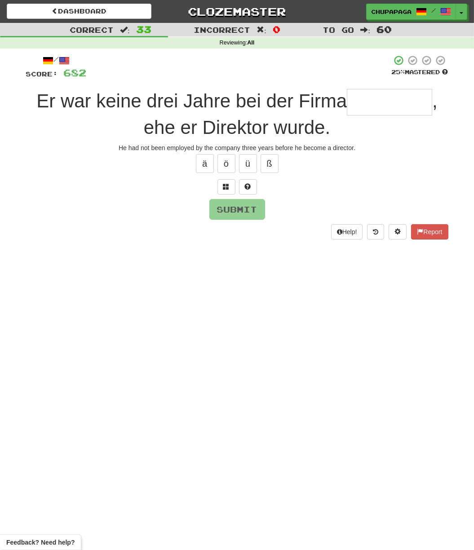
type input "*"
type input "**********"
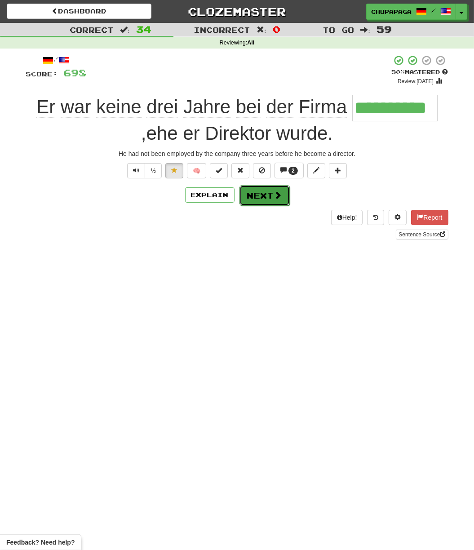
click at [262, 201] on button "Next" at bounding box center [265, 195] width 50 height 21
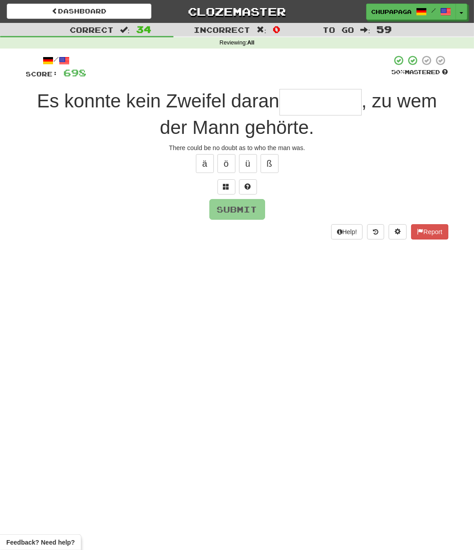
type input "*"
type input "********"
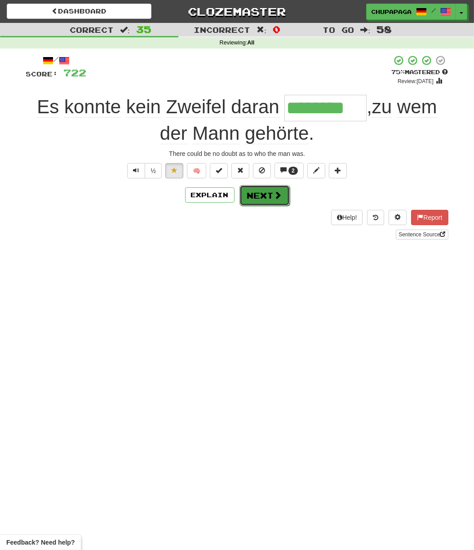
click at [261, 196] on button "Next" at bounding box center [265, 195] width 50 height 21
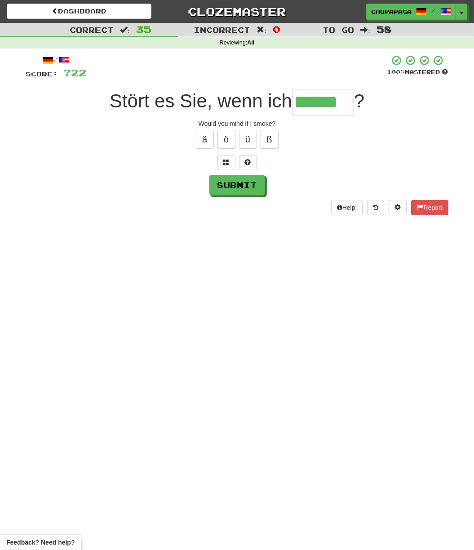
type input "******"
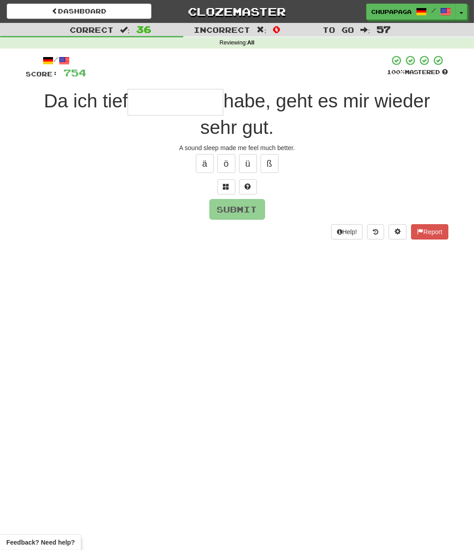
type input "*"
type input "**********"
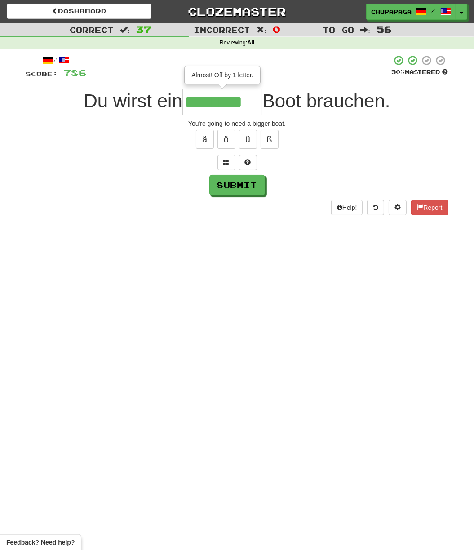
type input "********"
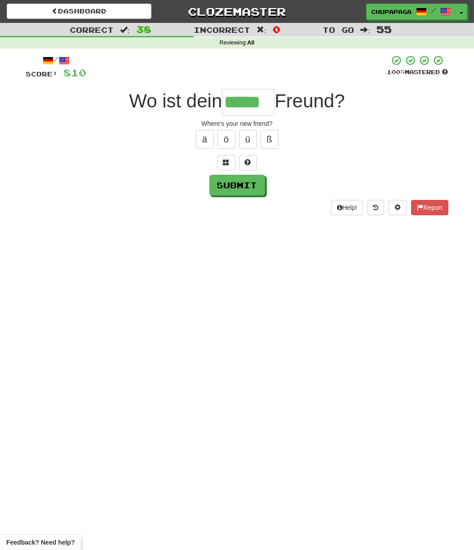
type input "*****"
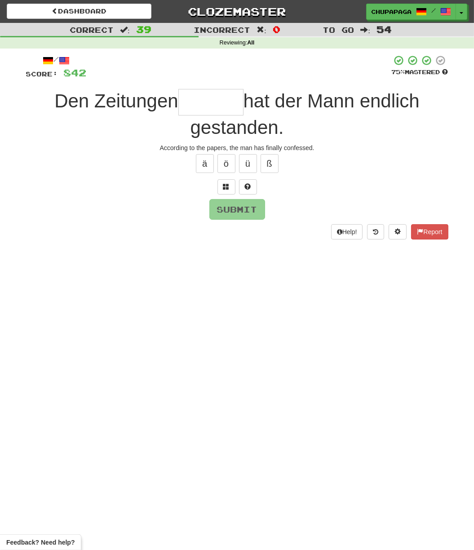
type input "*"
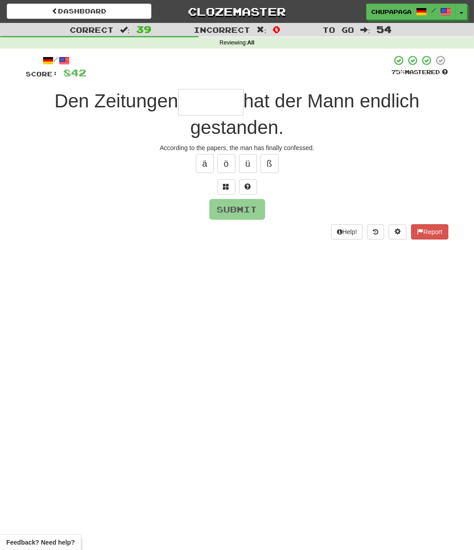
type input "*"
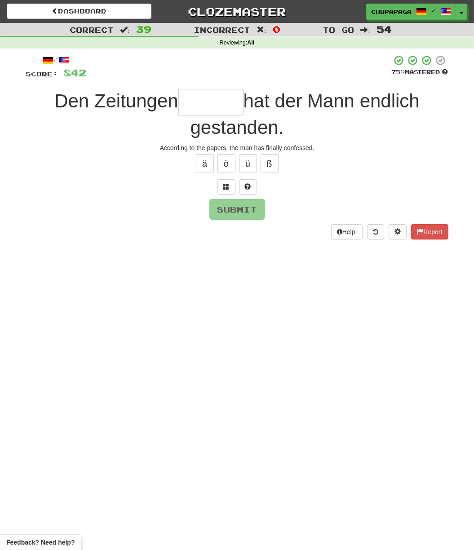
type input "*"
click at [246, 191] on button at bounding box center [248, 186] width 18 height 15
click at [242, 188] on button at bounding box center [237, 186] width 18 height 15
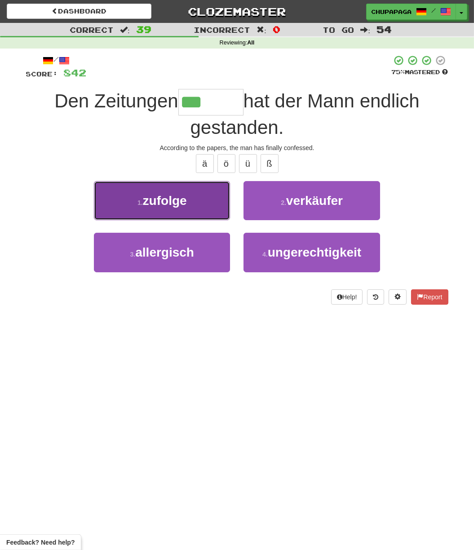
click at [196, 191] on button "1 . zufolge" at bounding box center [162, 200] width 136 height 39
type input "*******"
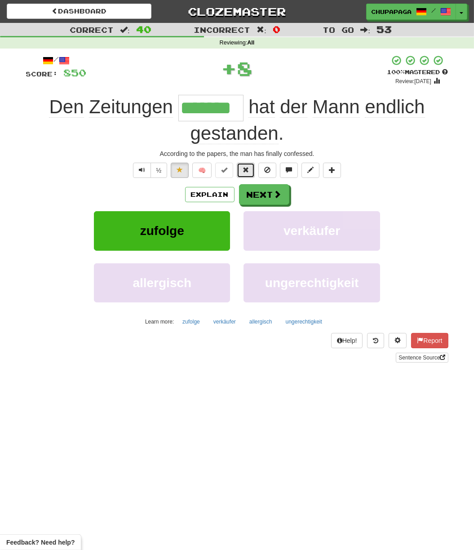
click at [248, 175] on button at bounding box center [246, 170] width 18 height 15
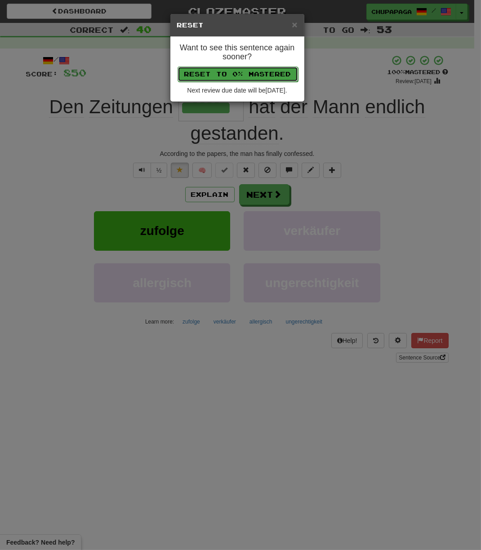
click at [253, 76] on button "Reset to 0% Mastered" at bounding box center [238, 74] width 120 height 15
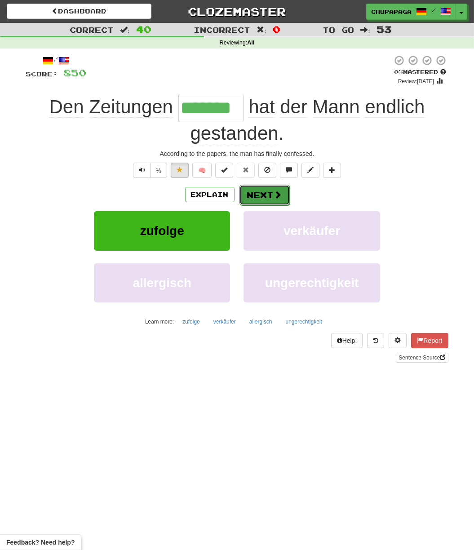
click at [262, 192] on button "Next" at bounding box center [265, 195] width 50 height 21
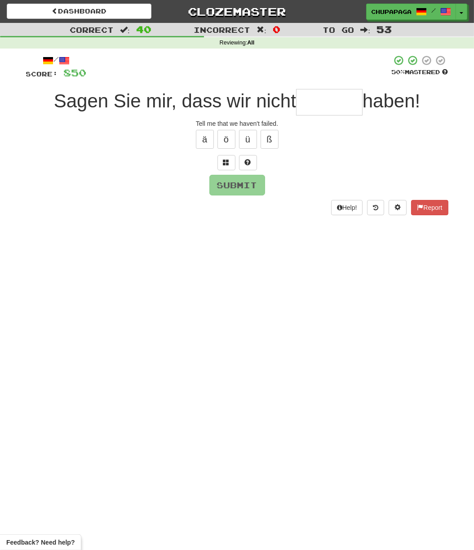
click at [327, 276] on div "Dashboard Clozemaster [GEOGRAPHIC_DATA] / Toggle Dropdown Dashboard Leaderboard…" at bounding box center [237, 275] width 474 height 550
click at [345, 99] on input "text" at bounding box center [329, 102] width 67 height 26
type input "*"
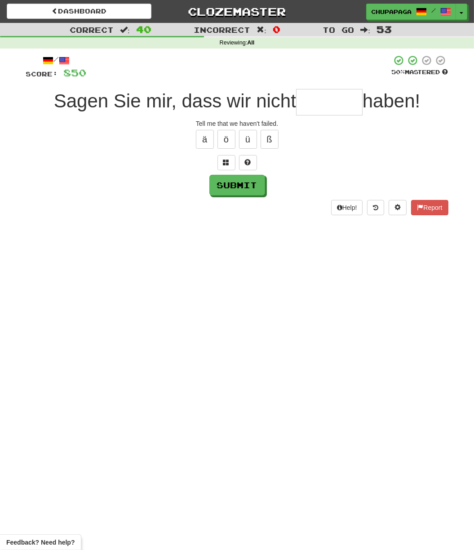
type input "*"
click at [246, 167] on button at bounding box center [248, 162] width 18 height 15
type input "*******"
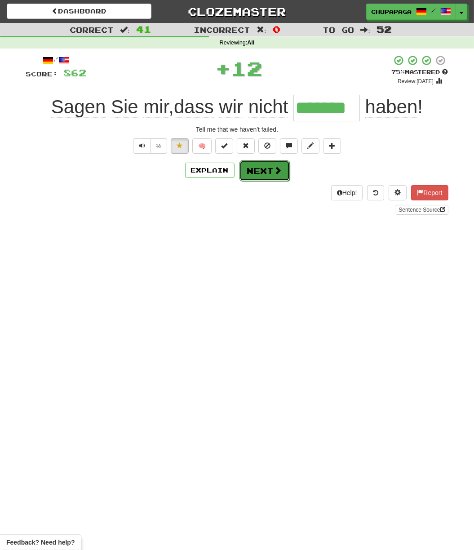
click at [278, 171] on span at bounding box center [278, 170] width 8 height 8
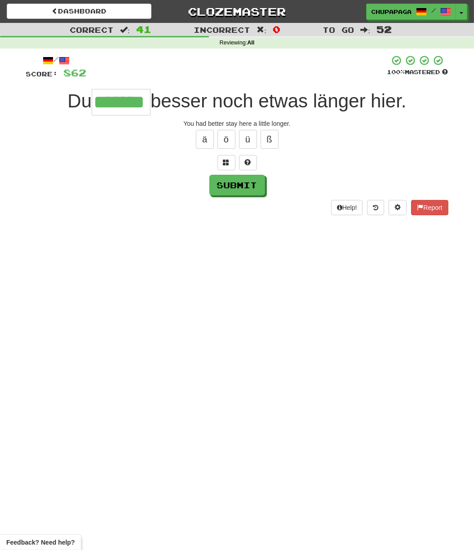
type input "*******"
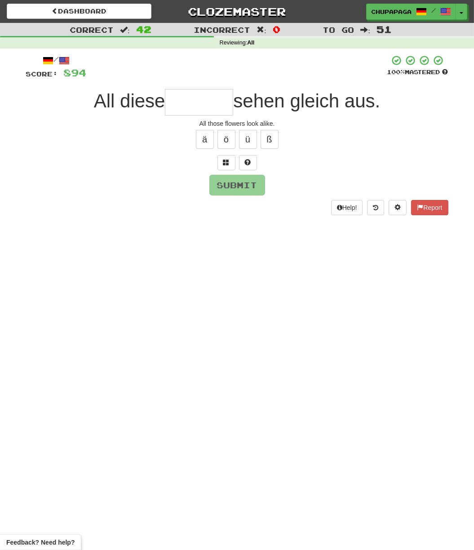
type input "*"
type input "******"
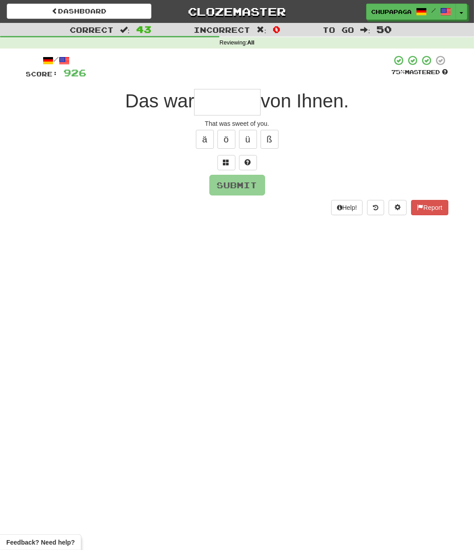
type input "*"
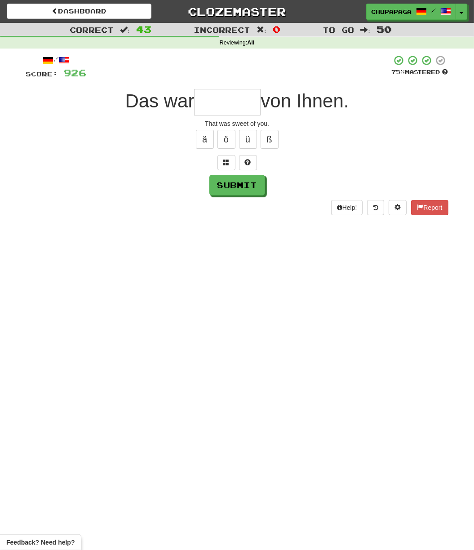
type input "*"
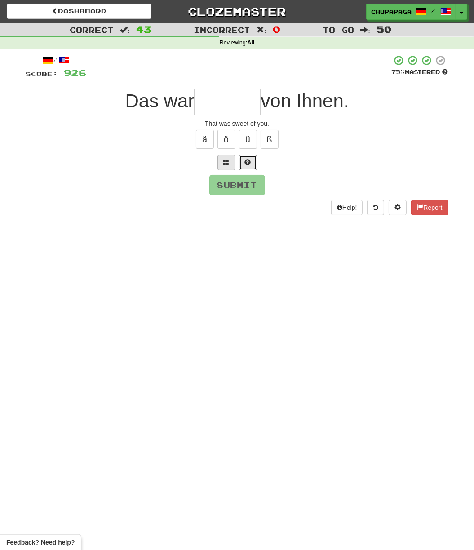
click at [244, 169] on button at bounding box center [248, 162] width 18 height 15
click at [236, 165] on span at bounding box center [237, 162] width 6 height 6
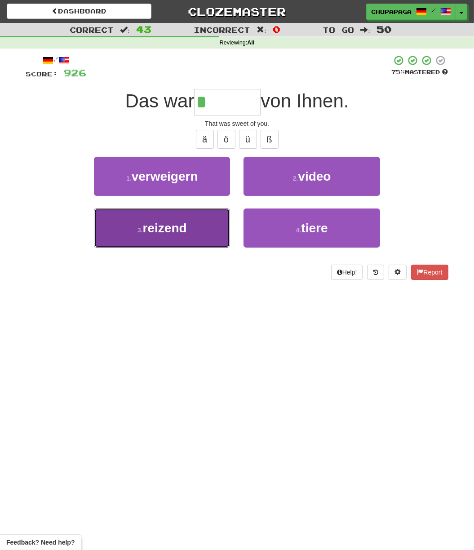
click at [178, 228] on span "reizend" at bounding box center [165, 228] width 44 height 14
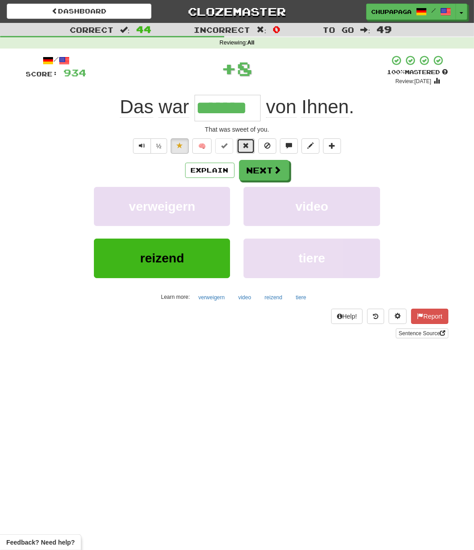
click at [243, 148] on button at bounding box center [246, 145] width 18 height 15
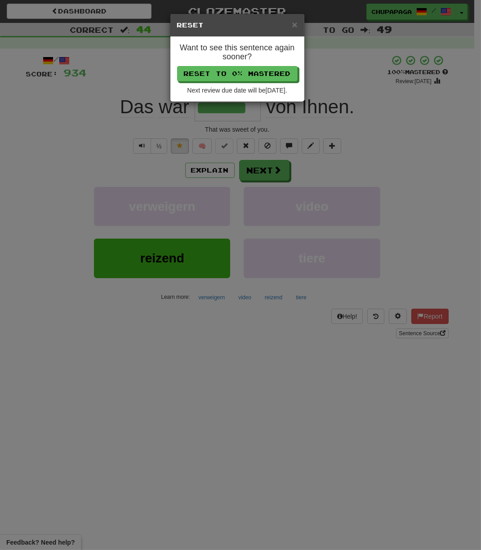
click at [253, 48] on h4 "Want to see this sentence again sooner?" at bounding box center [237, 53] width 120 height 18
click at [258, 65] on div "Want to see this sentence again sooner? Reset to 0% Mastered Next review due da…" at bounding box center [237, 69] width 134 height 65
click at [261, 73] on button "Reset to 0% Mastered" at bounding box center [238, 74] width 120 height 15
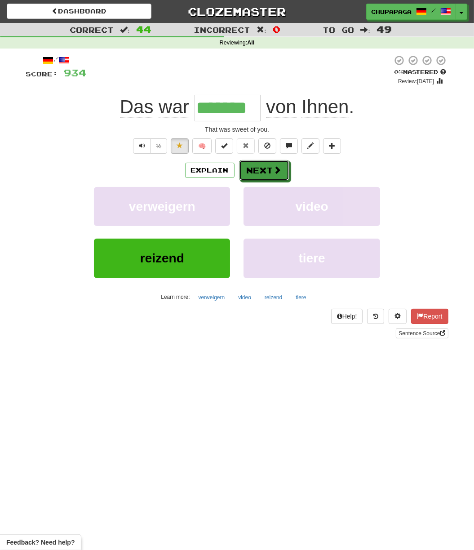
click at [272, 169] on button "Next" at bounding box center [264, 170] width 50 height 21
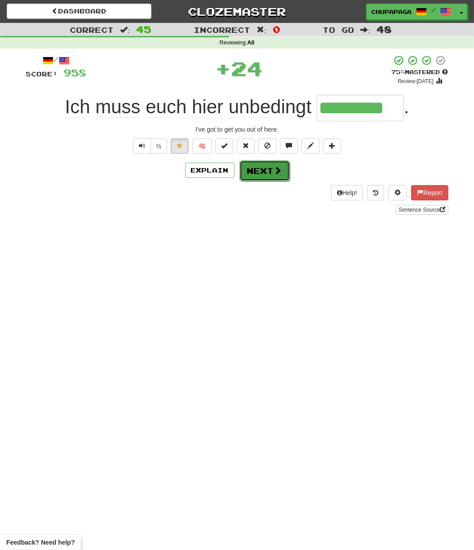
click at [253, 173] on button "Next" at bounding box center [265, 170] width 50 height 21
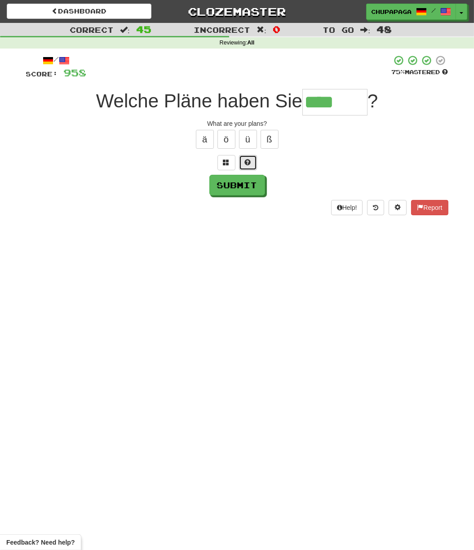
click at [241, 160] on button at bounding box center [248, 162] width 18 height 15
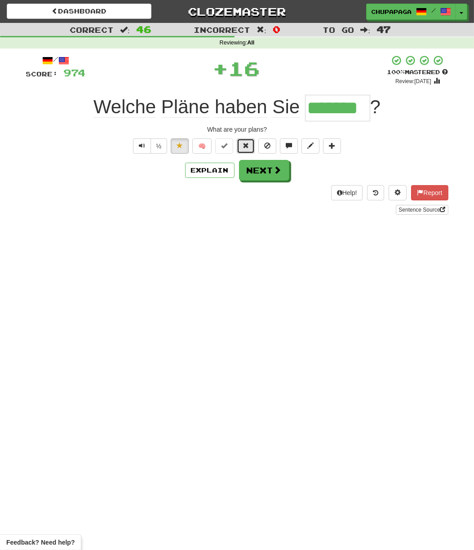
click at [244, 147] on span at bounding box center [246, 145] width 6 height 6
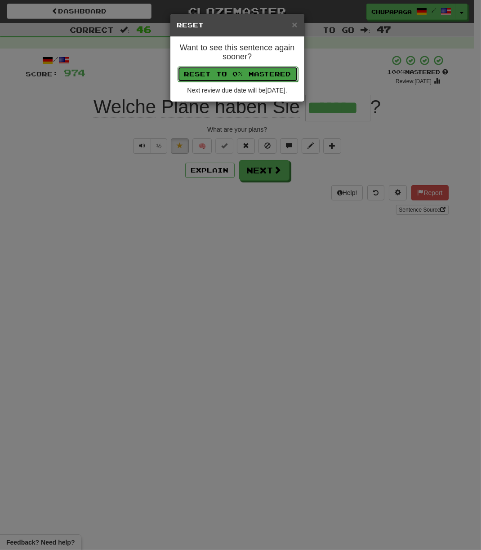
click at [243, 77] on button "Reset to 0% Mastered" at bounding box center [238, 74] width 120 height 15
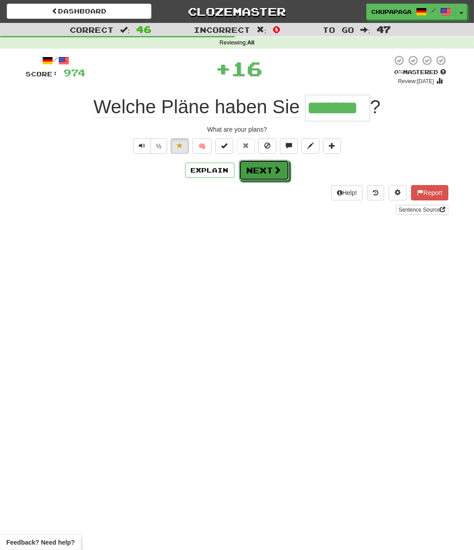
click at [253, 170] on button "Next" at bounding box center [264, 170] width 50 height 21
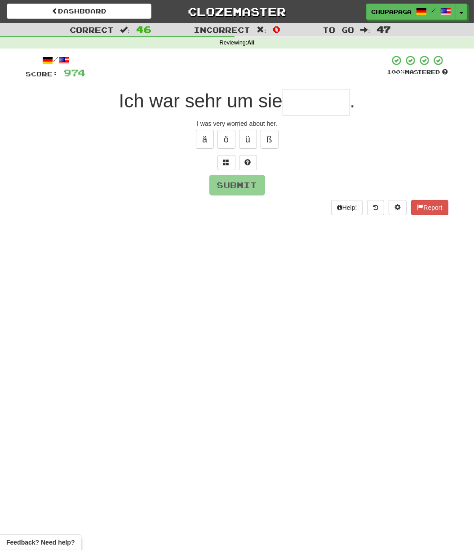
click at [300, 112] on input "text" at bounding box center [316, 102] width 67 height 26
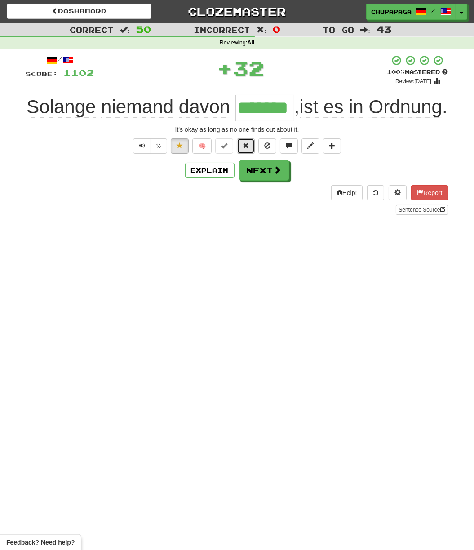
click at [250, 154] on button at bounding box center [246, 145] width 18 height 15
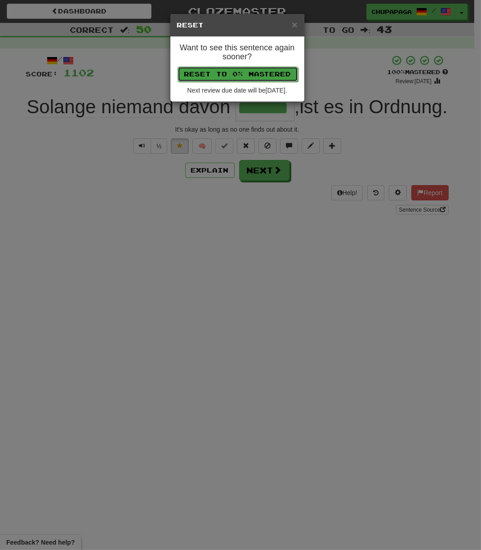
click at [261, 71] on button "Reset to 0% Mastered" at bounding box center [238, 74] width 120 height 15
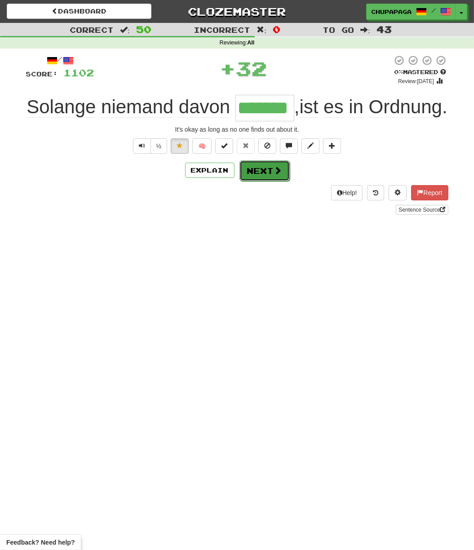
click at [270, 181] on button "Next" at bounding box center [265, 170] width 50 height 21
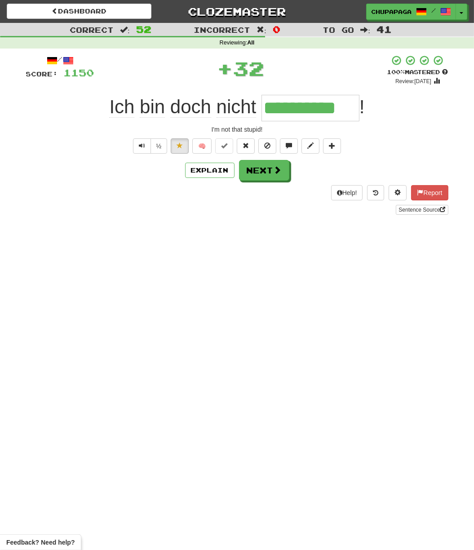
click at [244, 154] on div "**********" at bounding box center [237, 135] width 422 height 160
click at [250, 146] on button at bounding box center [246, 145] width 18 height 15
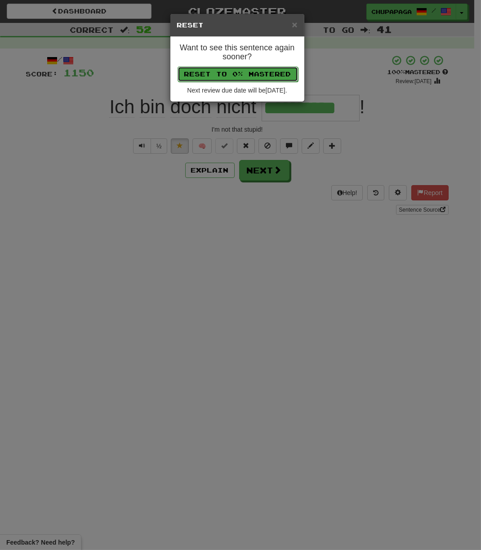
click at [260, 67] on button "Reset to 0% Mastered" at bounding box center [238, 74] width 120 height 15
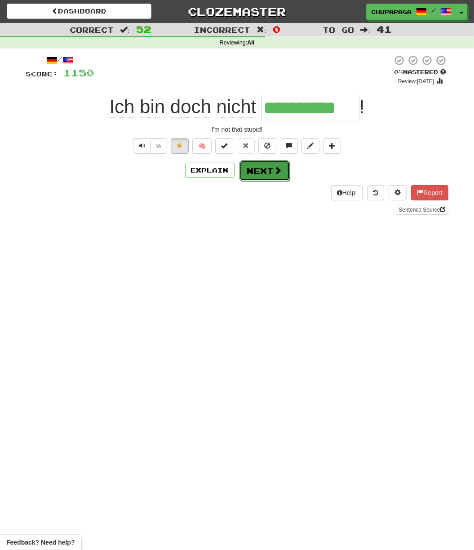
click at [262, 168] on button "Next" at bounding box center [265, 170] width 50 height 21
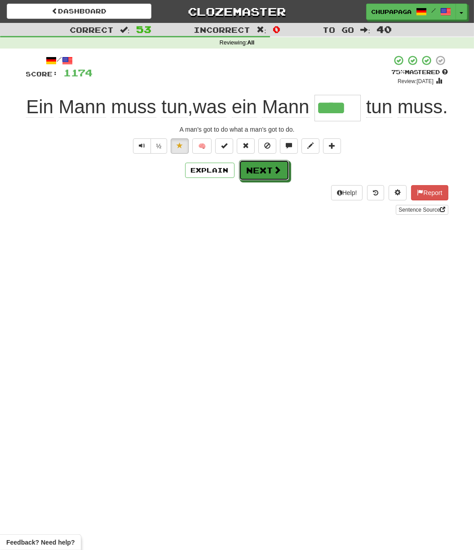
click at [250, 181] on button "Next" at bounding box center [264, 170] width 50 height 21
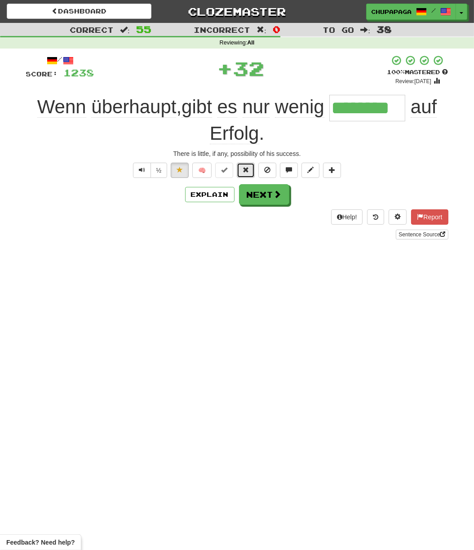
click at [249, 171] on span at bounding box center [246, 170] width 6 height 6
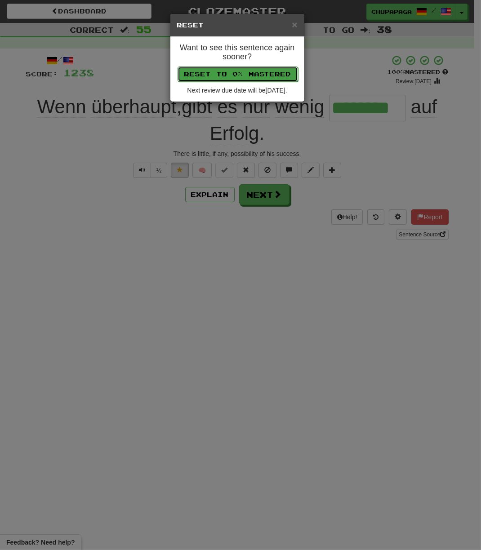
click at [275, 73] on button "Reset to 0% Mastered" at bounding box center [238, 74] width 120 height 15
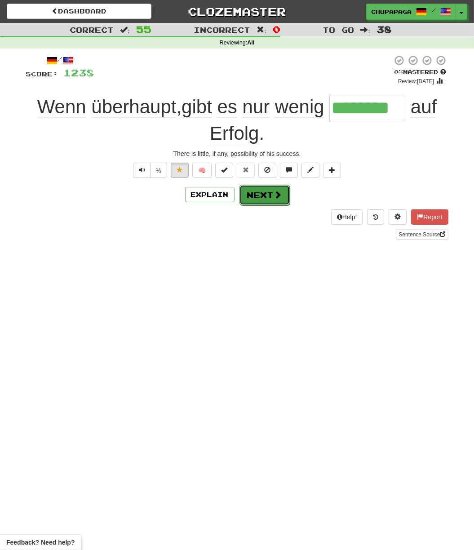
click at [275, 196] on span at bounding box center [278, 195] width 8 height 8
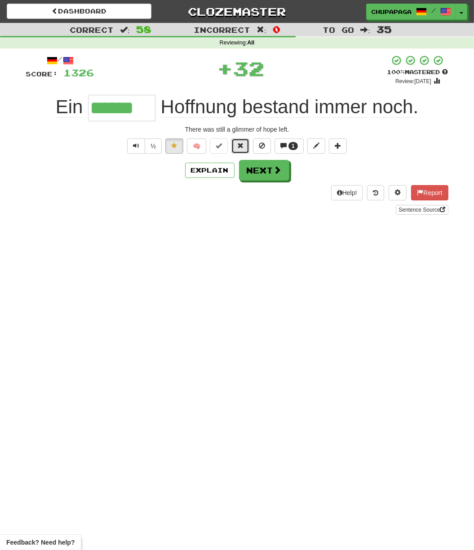
click at [244, 146] on span at bounding box center [240, 145] width 6 height 6
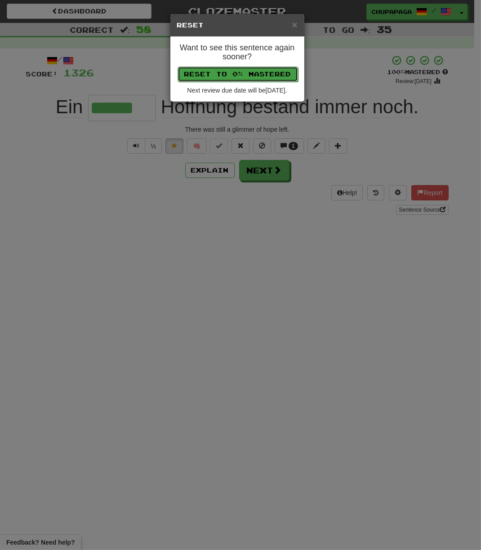
click at [240, 68] on button "Reset to 0% Mastered" at bounding box center [238, 74] width 120 height 15
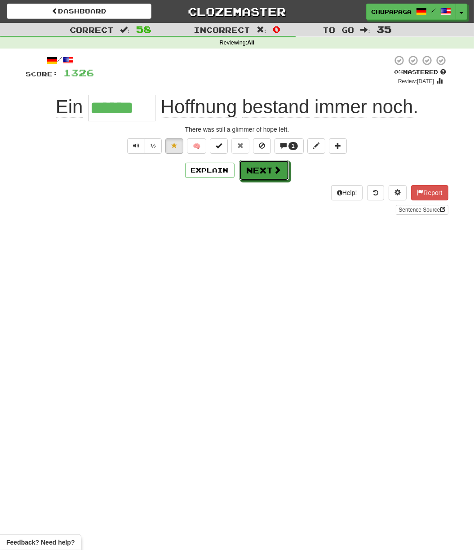
click at [287, 168] on button "Next" at bounding box center [264, 170] width 50 height 21
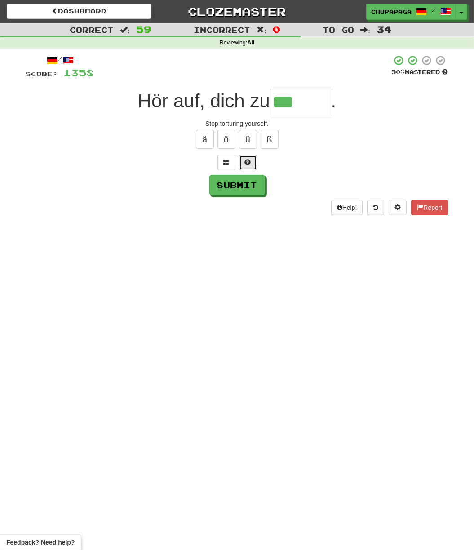
click at [251, 157] on button at bounding box center [248, 162] width 18 height 15
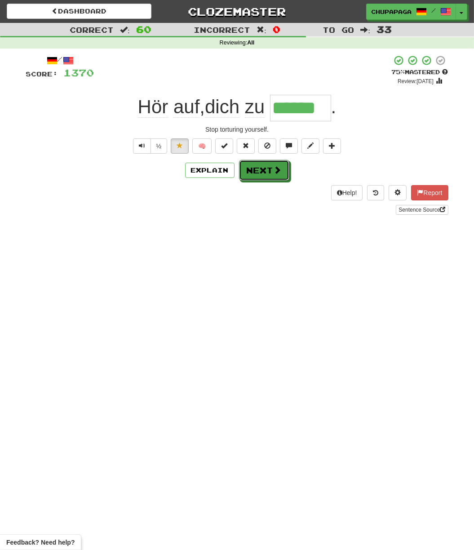
click at [276, 169] on span at bounding box center [278, 170] width 8 height 8
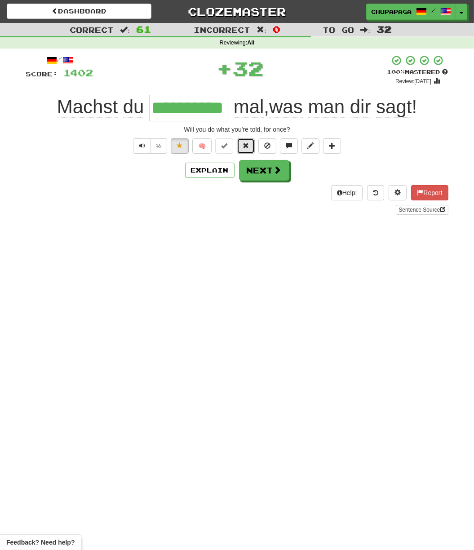
click at [250, 151] on button at bounding box center [246, 145] width 18 height 15
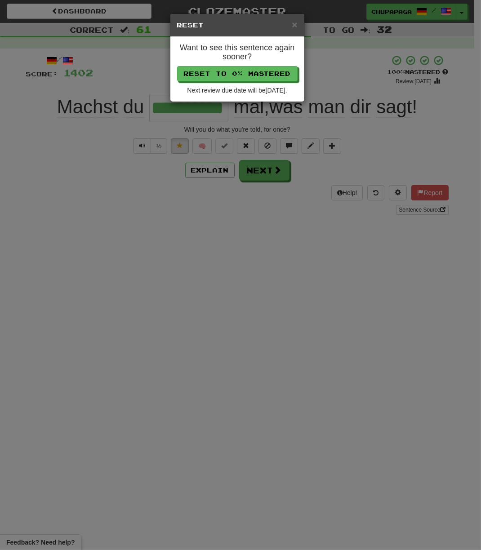
click at [253, 61] on h4 "Want to see this sentence again sooner?" at bounding box center [237, 53] width 120 height 18
click at [253, 71] on button "Reset to 0% Mastered" at bounding box center [238, 74] width 120 height 15
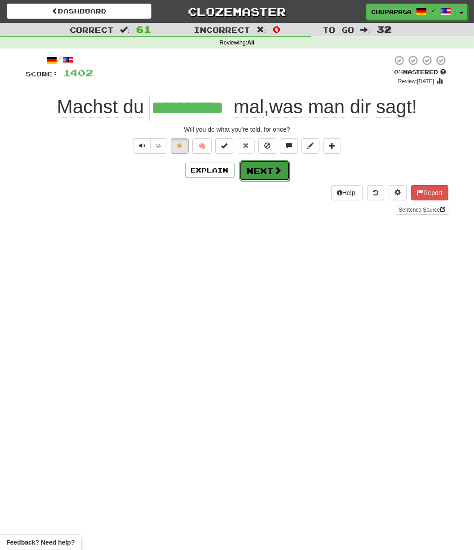
click at [253, 175] on button "Next" at bounding box center [265, 170] width 50 height 21
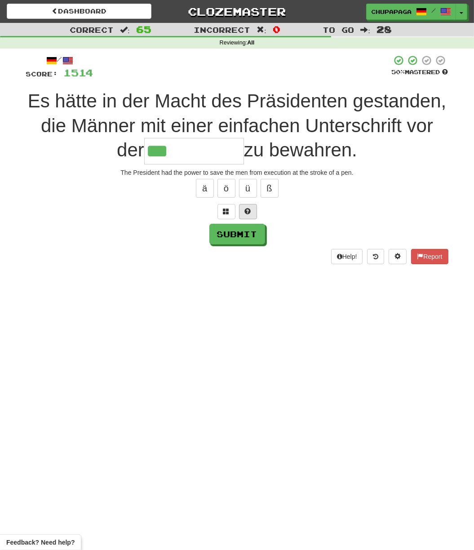
click at [257, 211] on div at bounding box center [237, 211] width 422 height 15
click at [254, 210] on button at bounding box center [248, 211] width 18 height 15
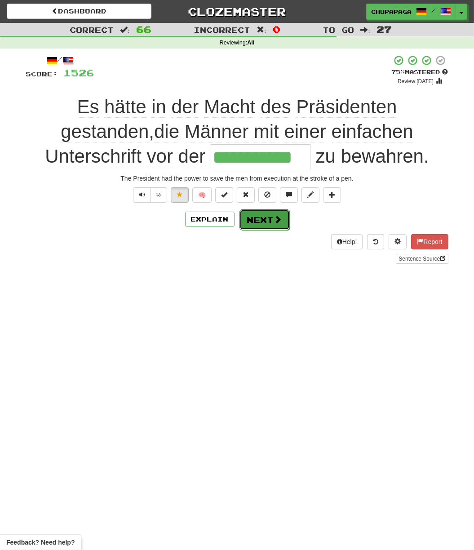
click at [271, 220] on button "Next" at bounding box center [265, 219] width 50 height 21
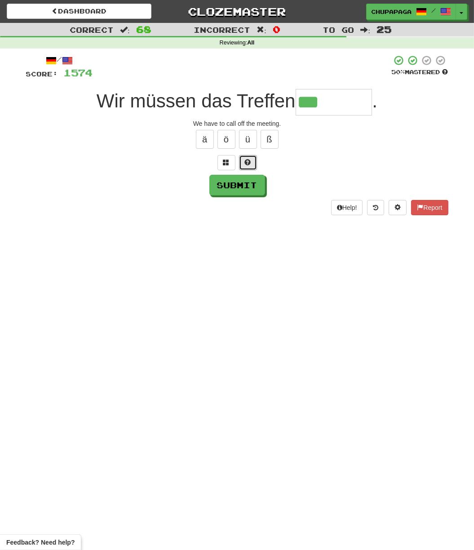
click at [253, 163] on button at bounding box center [248, 162] width 18 height 15
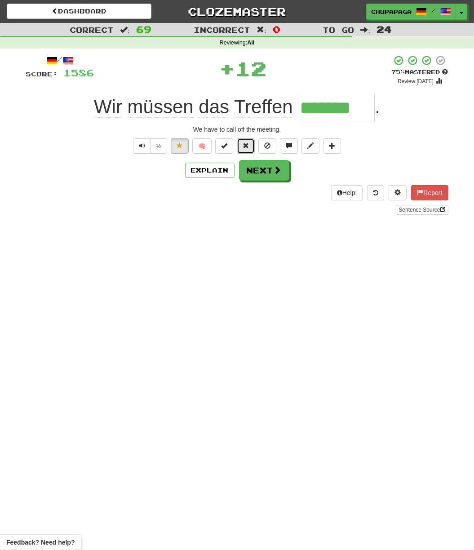
click at [248, 147] on span at bounding box center [246, 145] width 6 height 6
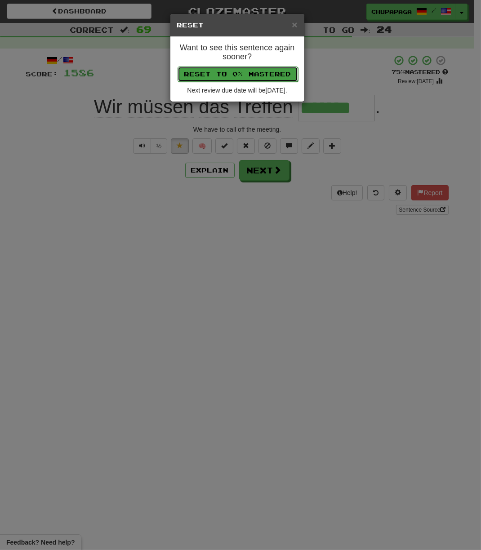
click at [256, 78] on button "Reset to 0% Mastered" at bounding box center [238, 74] width 120 height 15
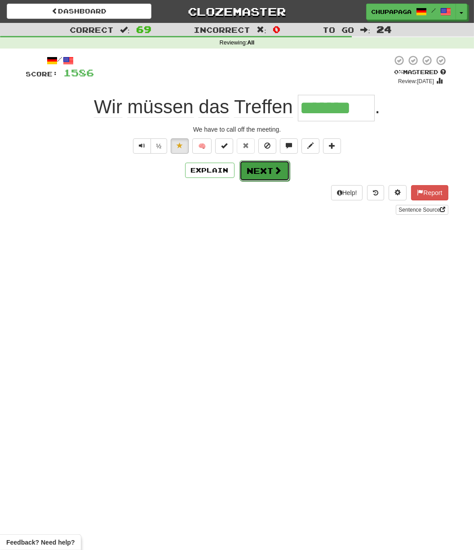
click at [267, 174] on button "Next" at bounding box center [265, 170] width 50 height 21
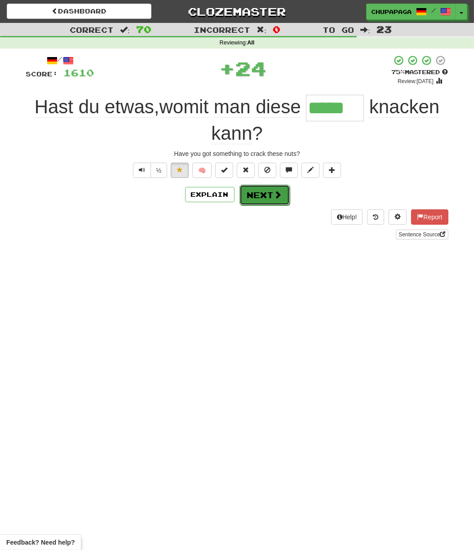
click at [274, 194] on span at bounding box center [278, 195] width 8 height 8
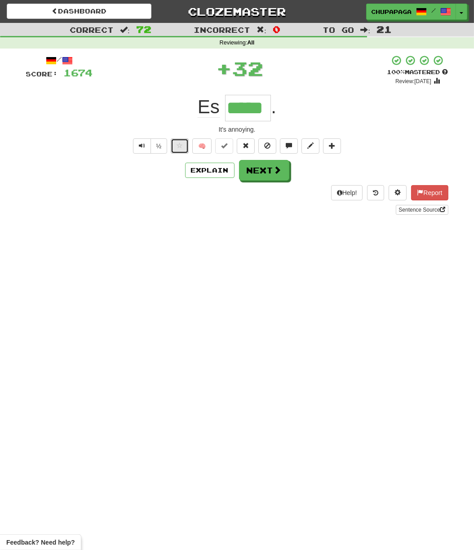
click at [183, 140] on button at bounding box center [180, 145] width 18 height 15
click at [249, 145] on span at bounding box center [246, 145] width 6 height 6
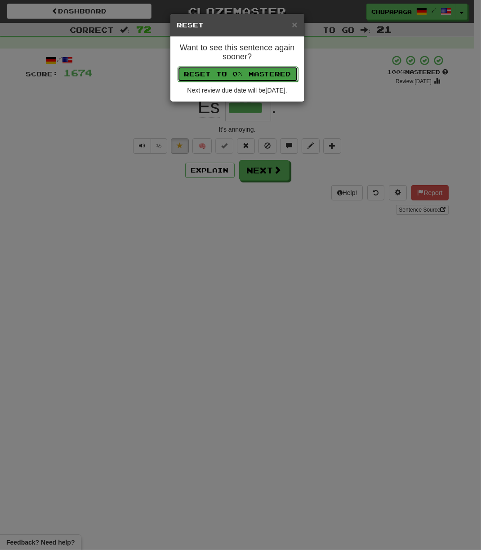
click at [257, 71] on button "Reset to 0% Mastered" at bounding box center [238, 74] width 120 height 15
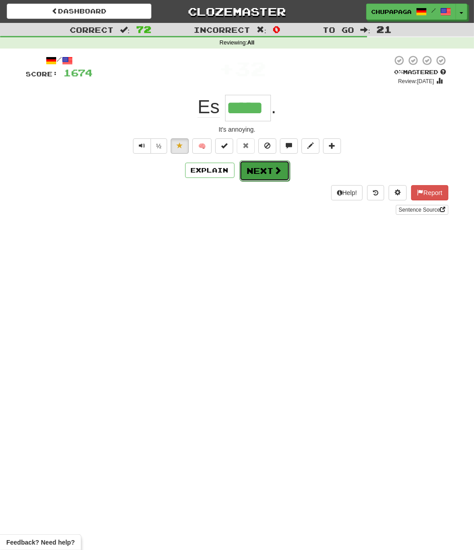
click at [254, 163] on button "Next" at bounding box center [265, 170] width 50 height 21
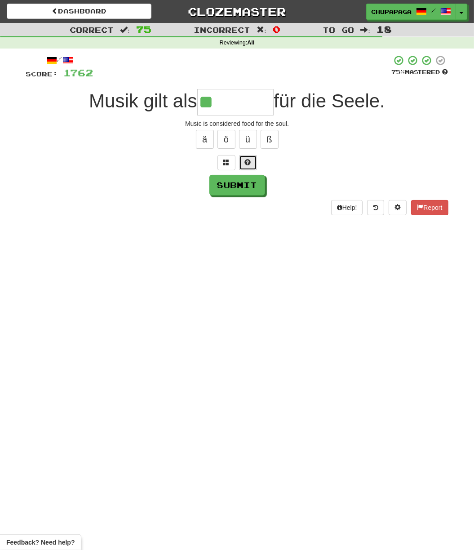
click at [247, 168] on button at bounding box center [248, 162] width 18 height 15
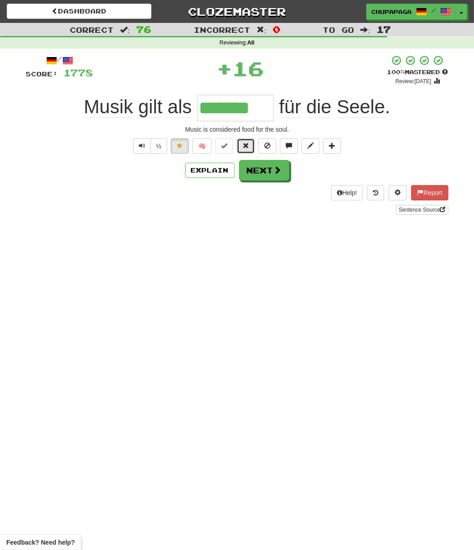
click at [244, 141] on button at bounding box center [246, 145] width 18 height 15
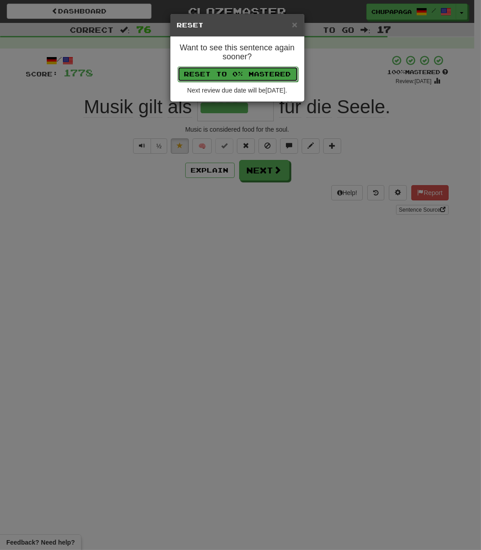
click at [267, 74] on button "Reset to 0% Mastered" at bounding box center [238, 74] width 120 height 15
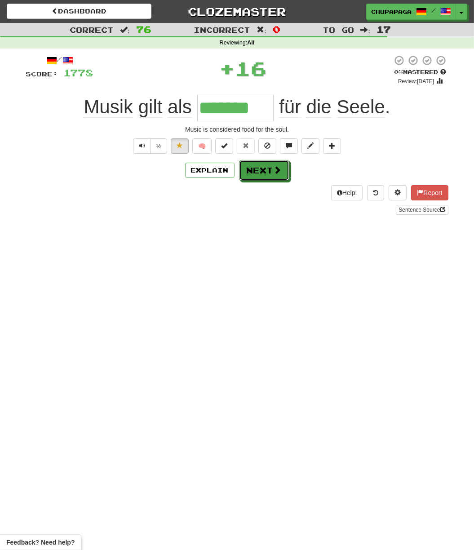
click at [249, 173] on button "Next" at bounding box center [264, 170] width 50 height 21
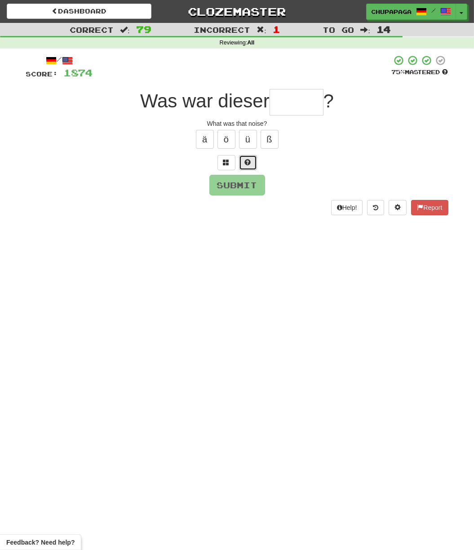
click at [249, 162] on span at bounding box center [248, 162] width 6 height 6
click at [249, 161] on div at bounding box center [237, 162] width 422 height 15
click at [239, 167] on button at bounding box center [237, 162] width 18 height 15
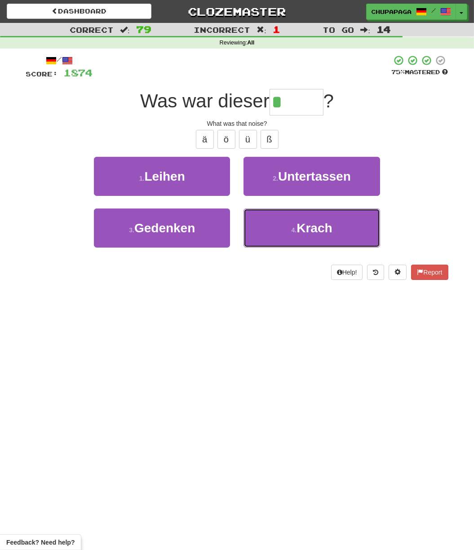
click at [283, 232] on button "4 . [GEOGRAPHIC_DATA]" at bounding box center [312, 228] width 136 height 39
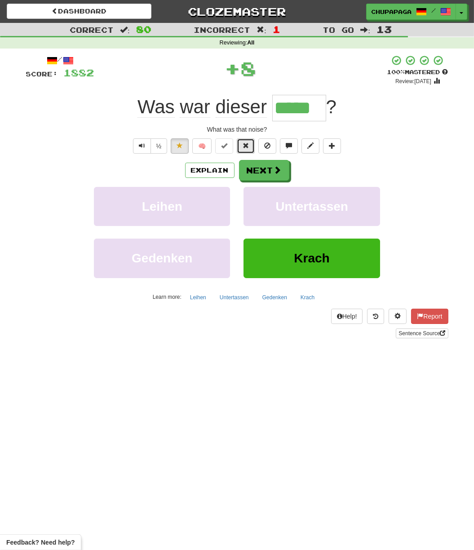
click at [247, 143] on span at bounding box center [246, 145] width 6 height 6
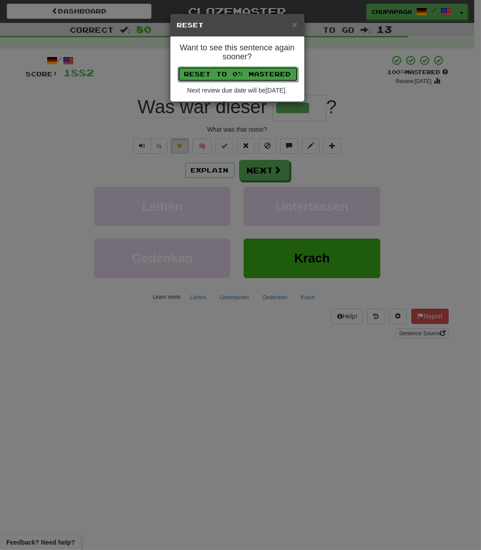
click at [264, 73] on button "Reset to 0% Mastered" at bounding box center [238, 74] width 120 height 15
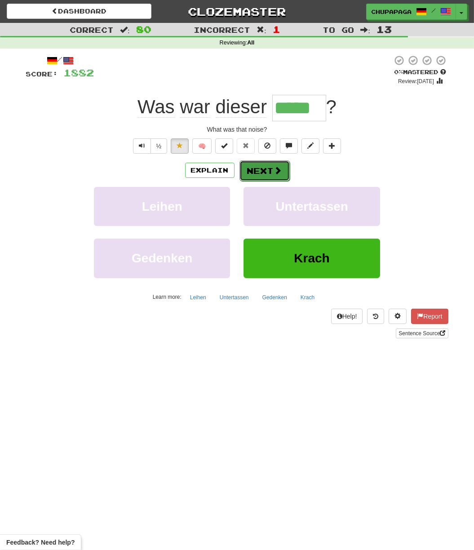
click at [249, 168] on button "Next" at bounding box center [265, 170] width 50 height 21
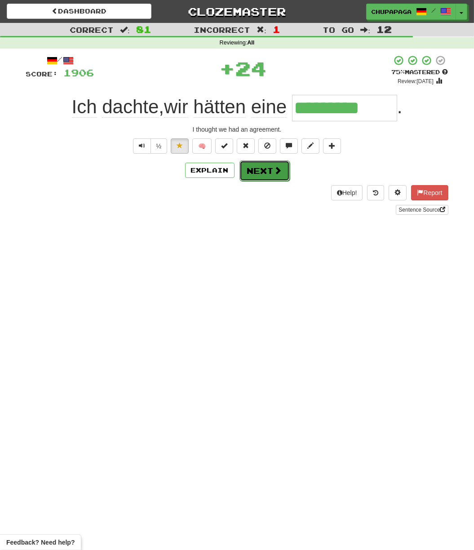
click at [249, 175] on button "Next" at bounding box center [265, 170] width 50 height 21
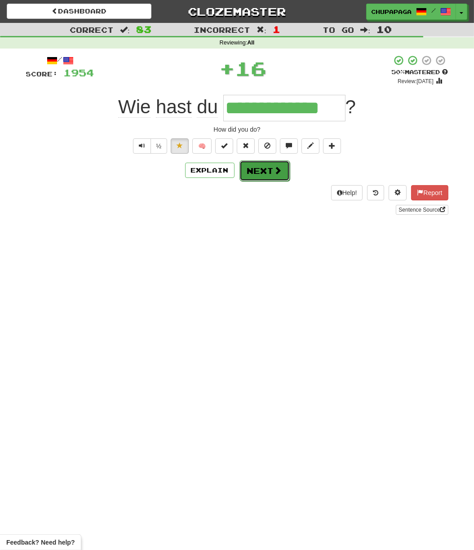
click at [267, 171] on button "Next" at bounding box center [265, 170] width 50 height 21
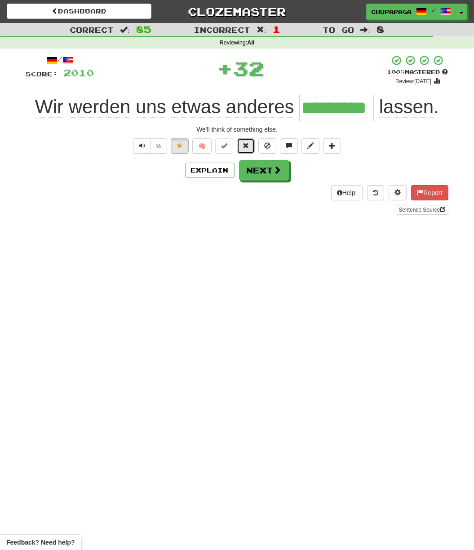
click at [249, 144] on span at bounding box center [246, 145] width 6 height 6
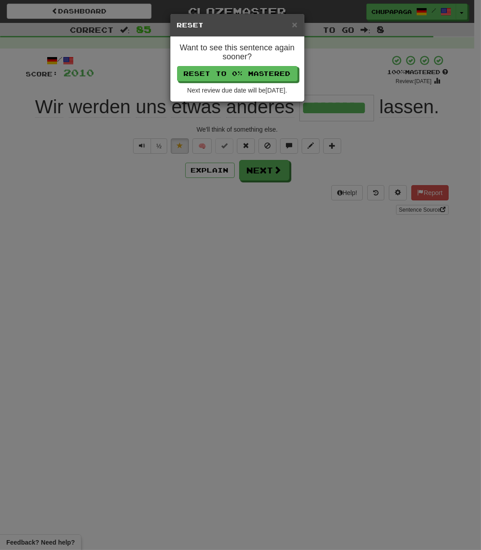
click at [261, 62] on div "Want to see this sentence again sooner? Reset to 0% Mastered Next review due da…" at bounding box center [237, 69] width 134 height 65
click at [262, 73] on button "Reset to 0% Mastered" at bounding box center [238, 74] width 120 height 15
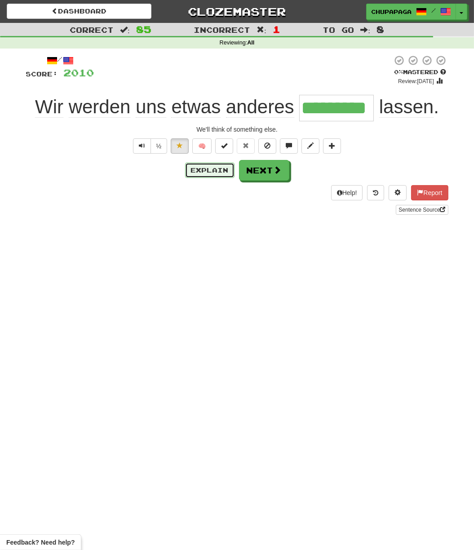
click at [221, 169] on button "Explain" at bounding box center [209, 170] width 49 height 15
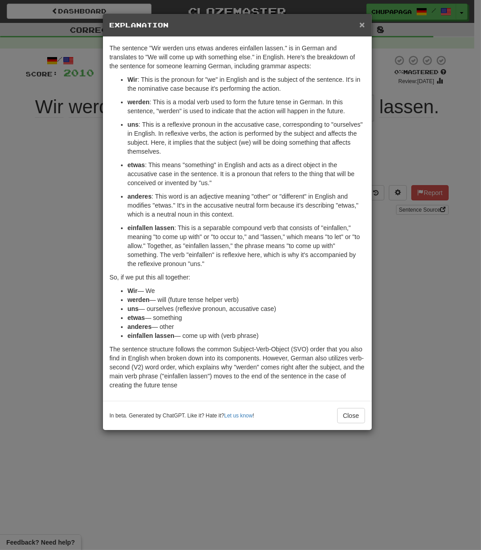
click at [359, 22] on span "×" at bounding box center [361, 24] width 5 height 10
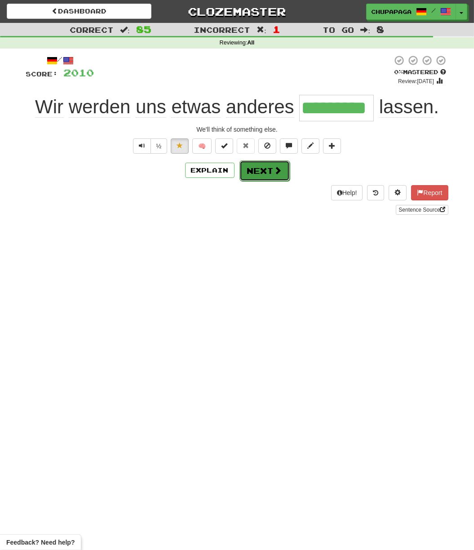
drag, startPoint x: 273, startPoint y: 175, endPoint x: 265, endPoint y: 174, distance: 8.1
click at [272, 175] on button "Next" at bounding box center [265, 170] width 50 height 21
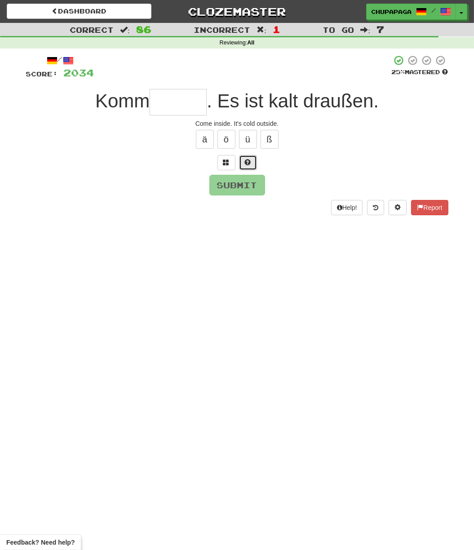
click at [247, 161] on span at bounding box center [248, 162] width 6 height 6
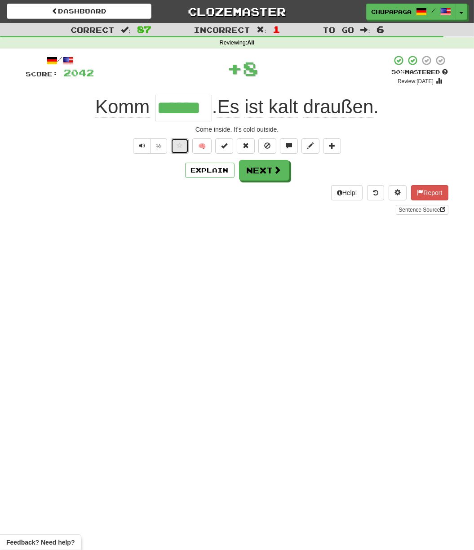
click at [186, 141] on button at bounding box center [180, 145] width 18 height 15
click at [282, 170] on button "Next" at bounding box center [265, 170] width 50 height 21
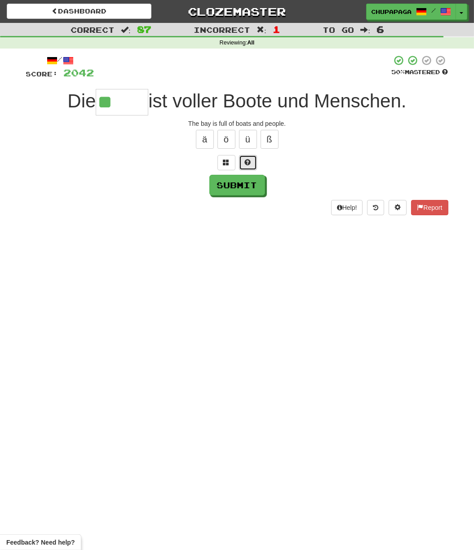
click at [253, 162] on button at bounding box center [248, 162] width 18 height 15
click at [236, 160] on span at bounding box center [237, 162] width 6 height 6
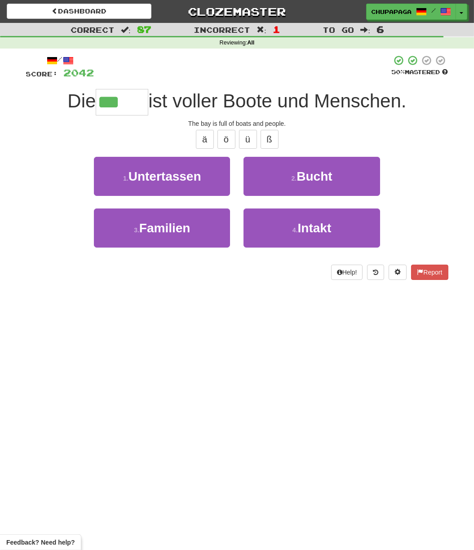
click at [329, 155] on div "/ Score: 2042 50 % Mastered Die *** ist [PERSON_NAME] [PERSON_NAME] und Mensche…" at bounding box center [237, 167] width 422 height 225
drag, startPoint x: 329, startPoint y: 169, endPoint x: 389, endPoint y: 158, distance: 60.3
click at [330, 170] on button "2 . Bucht" at bounding box center [312, 176] width 136 height 39
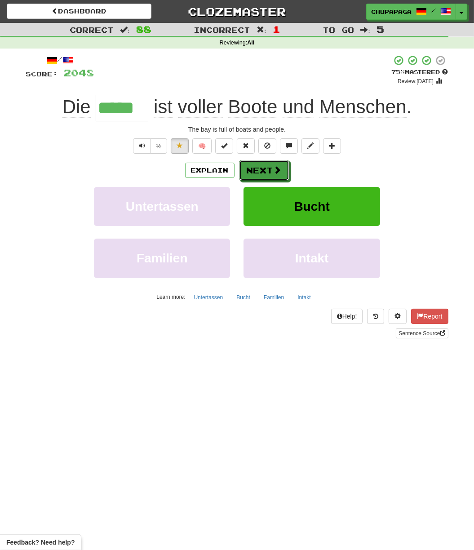
click at [271, 167] on button "Next" at bounding box center [264, 170] width 50 height 21
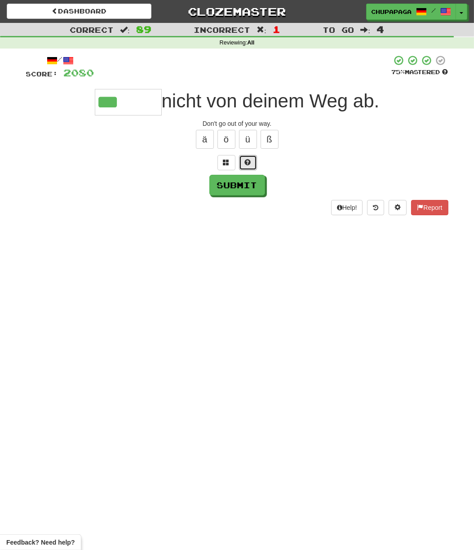
click at [253, 162] on button at bounding box center [248, 162] width 18 height 15
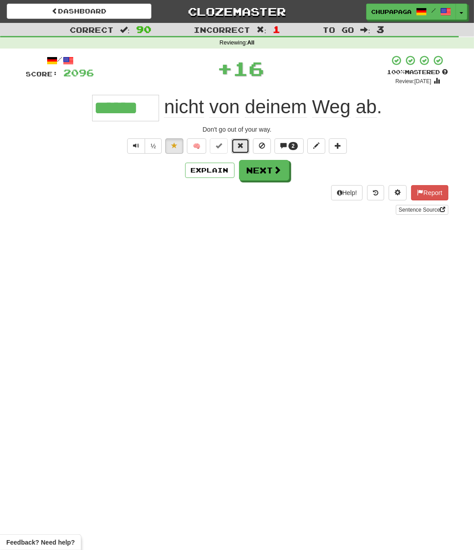
click at [244, 142] on span at bounding box center [240, 145] width 6 height 6
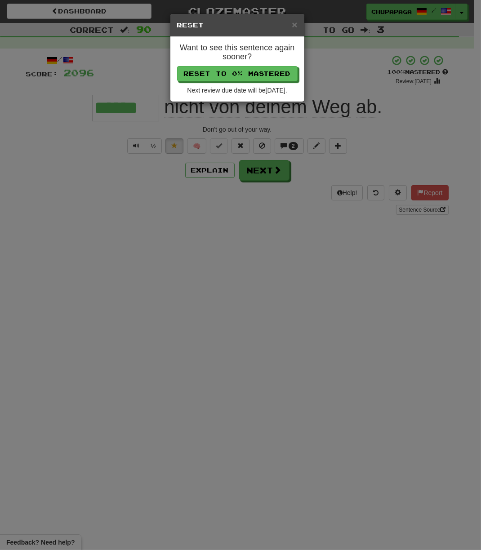
click at [259, 85] on div "Want to see this sentence again sooner? Reset to 0% Mastered Next review due da…" at bounding box center [237, 69] width 134 height 65
click at [261, 80] on button "Reset to 0% Mastered" at bounding box center [238, 74] width 120 height 15
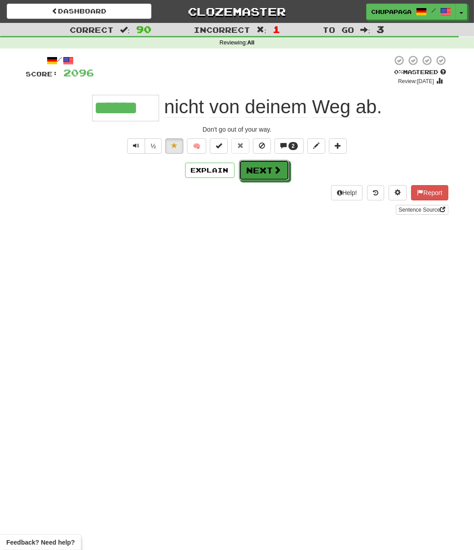
click at [278, 177] on button "Next" at bounding box center [264, 170] width 50 height 21
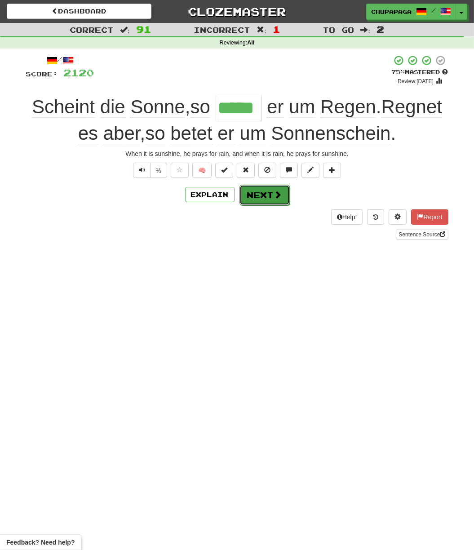
click at [264, 193] on button "Next" at bounding box center [265, 195] width 50 height 21
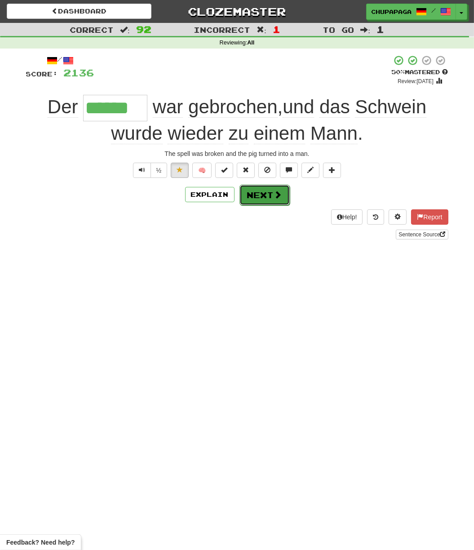
click at [279, 194] on span at bounding box center [278, 195] width 8 height 8
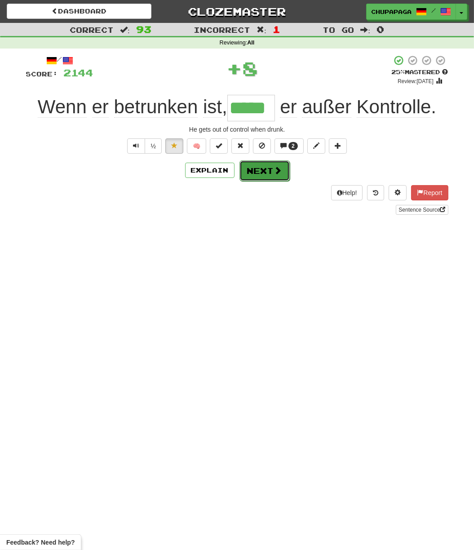
click at [275, 170] on span at bounding box center [278, 170] width 8 height 8
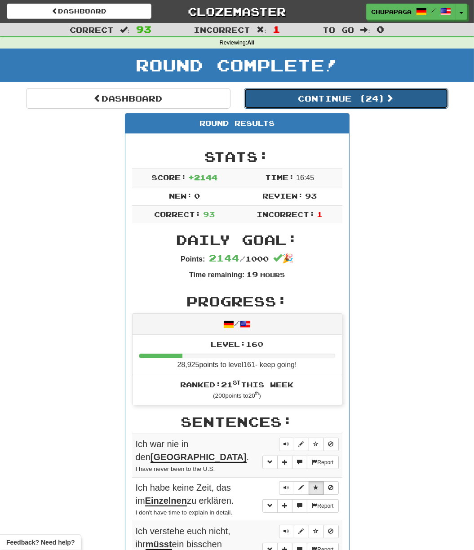
click at [338, 99] on button "Continue ( 24 )" at bounding box center [346, 98] width 205 height 21
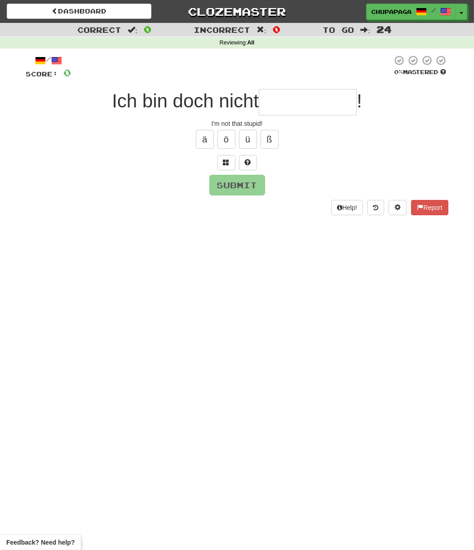
click at [276, 99] on input "text" at bounding box center [308, 102] width 98 height 27
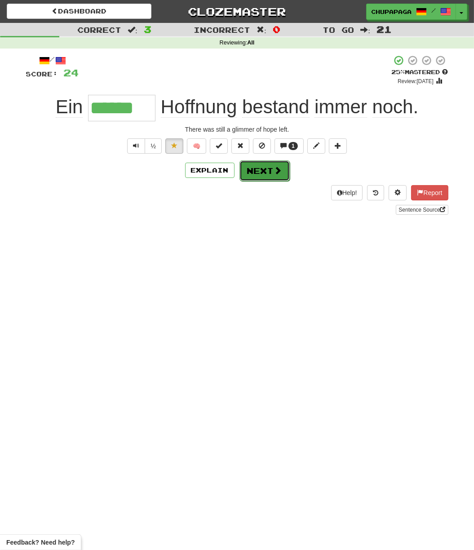
click at [280, 169] on span at bounding box center [278, 170] width 8 height 8
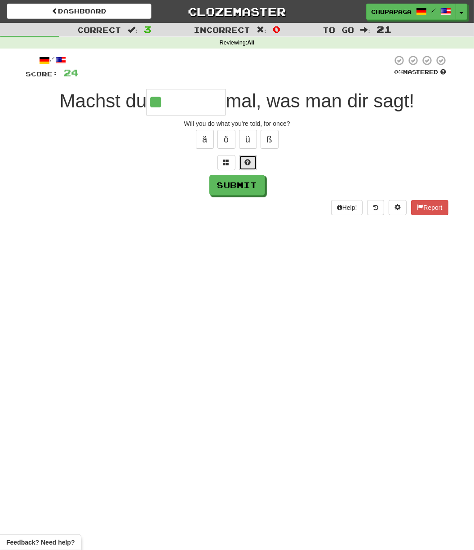
click at [251, 162] on button at bounding box center [248, 162] width 18 height 15
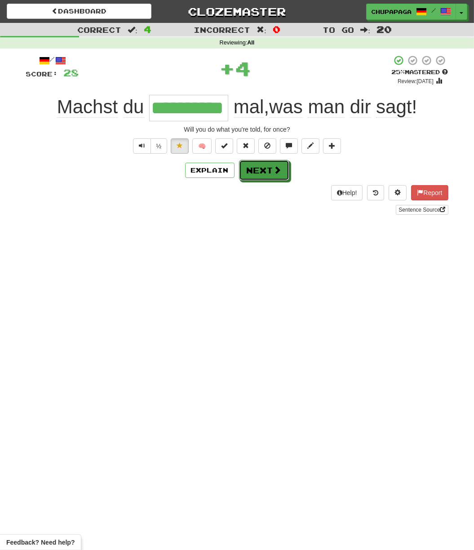
click at [265, 172] on button "Next" at bounding box center [264, 170] width 50 height 21
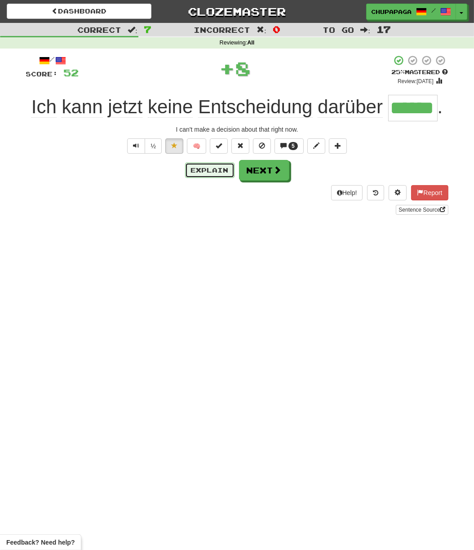
click at [206, 165] on button "Explain" at bounding box center [209, 170] width 49 height 15
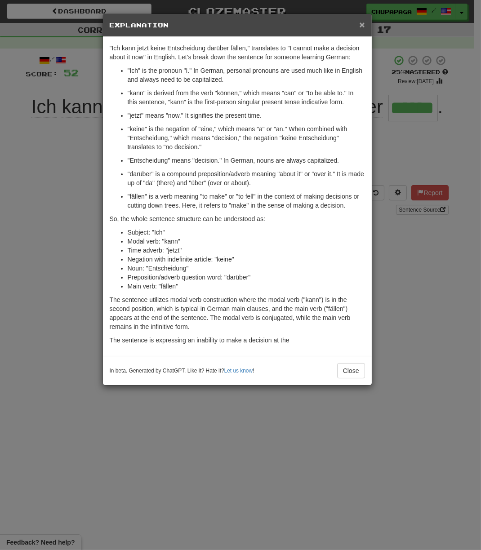
click at [363, 21] on span "×" at bounding box center [361, 24] width 5 height 10
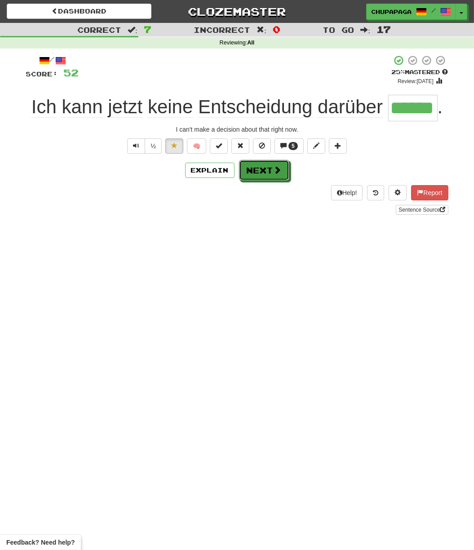
drag, startPoint x: 273, startPoint y: 164, endPoint x: 268, endPoint y: 176, distance: 12.9
click at [270, 165] on button "Next" at bounding box center [264, 170] width 50 height 21
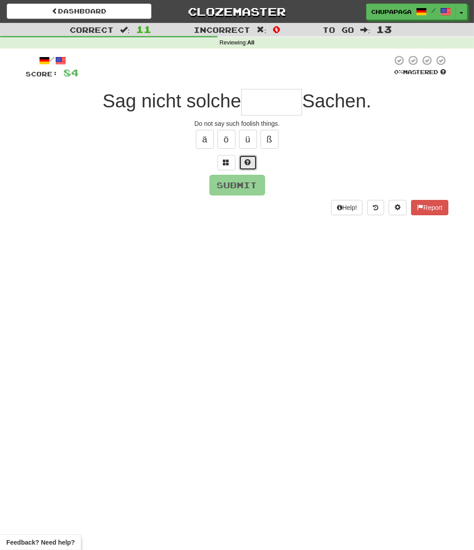
click at [250, 161] on span at bounding box center [248, 162] width 6 height 6
click at [238, 160] on span at bounding box center [237, 162] width 6 height 6
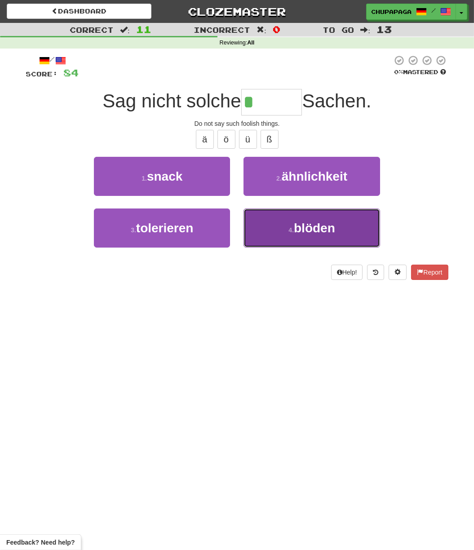
click at [315, 227] on span "blöden" at bounding box center [314, 228] width 41 height 14
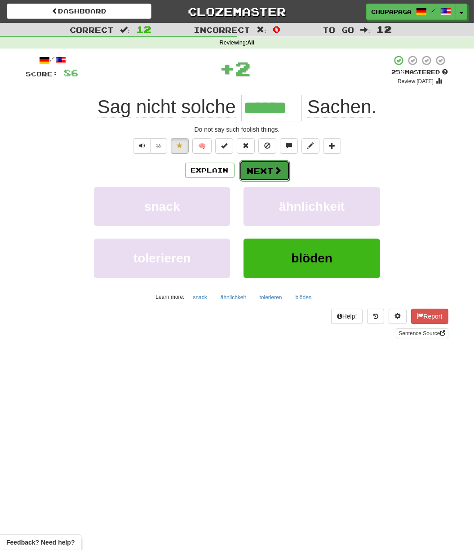
drag, startPoint x: 261, startPoint y: 177, endPoint x: 261, endPoint y: 171, distance: 5.4
click at [261, 171] on button "Next" at bounding box center [265, 170] width 50 height 21
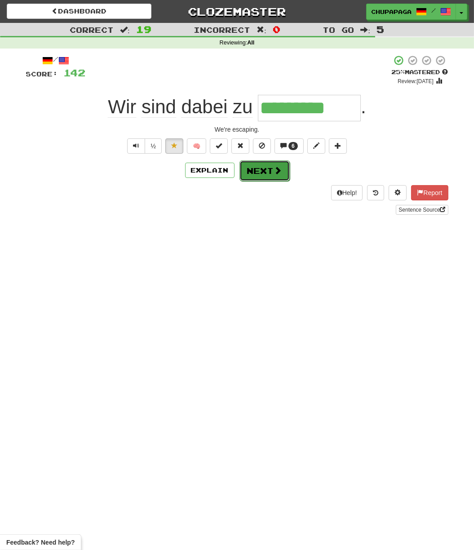
click at [269, 170] on button "Next" at bounding box center [265, 170] width 50 height 21
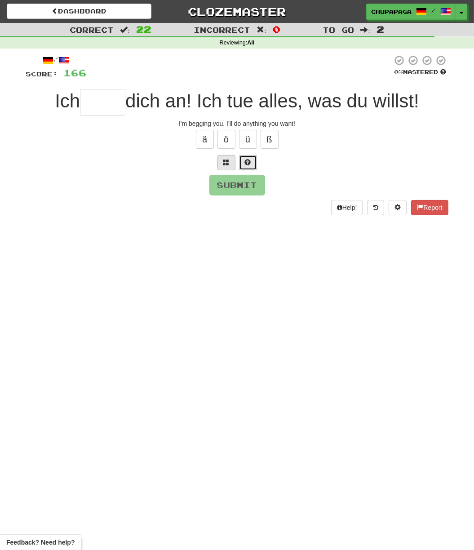
click at [245, 160] on span at bounding box center [248, 162] width 6 height 6
click at [240, 164] on span at bounding box center [237, 162] width 6 height 6
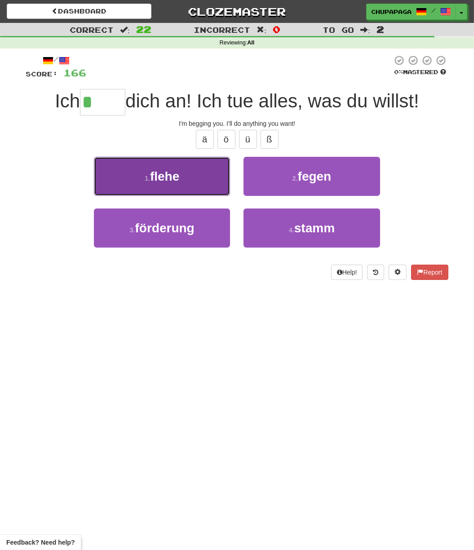
click at [222, 180] on button "1 . flehe" at bounding box center [162, 176] width 136 height 39
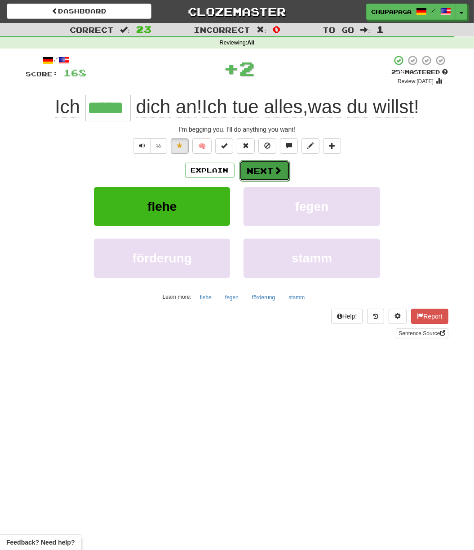
click at [259, 170] on button "Next" at bounding box center [265, 170] width 50 height 21
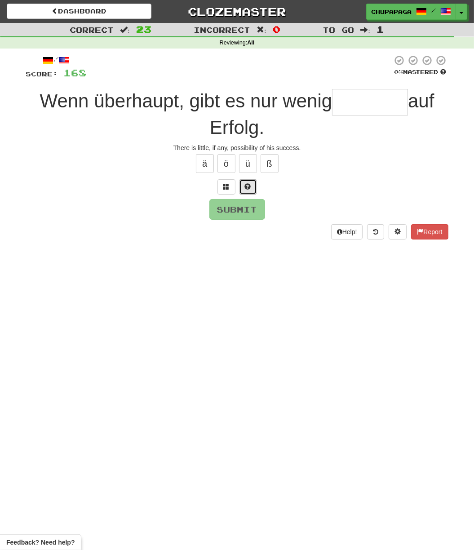
click at [247, 191] on button at bounding box center [248, 186] width 18 height 15
click at [239, 188] on span at bounding box center [237, 186] width 6 height 6
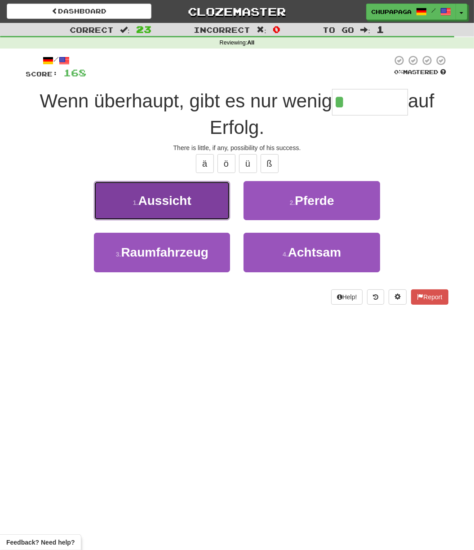
drag, startPoint x: 209, startPoint y: 215, endPoint x: 208, endPoint y: 209, distance: 5.9
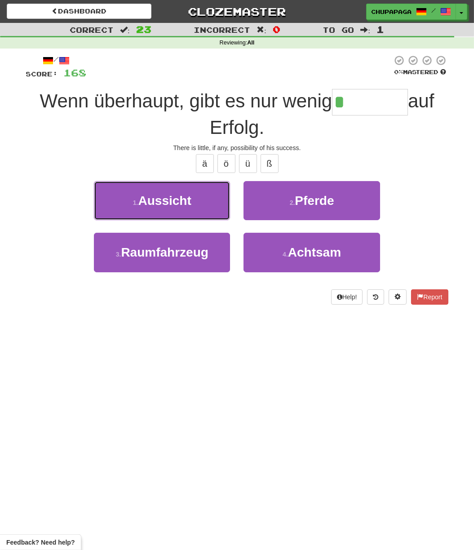
click at [209, 214] on button "1 . Aussicht" at bounding box center [162, 200] width 136 height 39
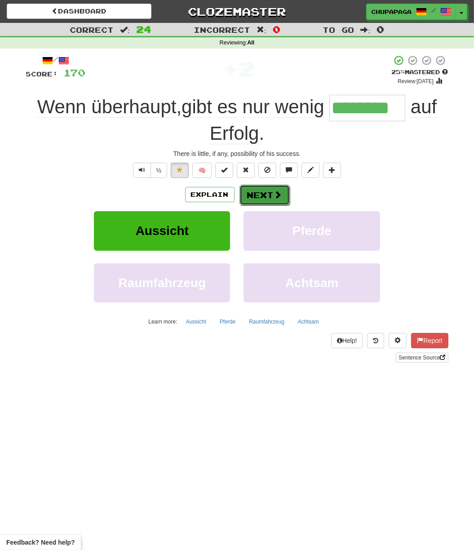
click at [257, 199] on button "Next" at bounding box center [265, 195] width 50 height 21
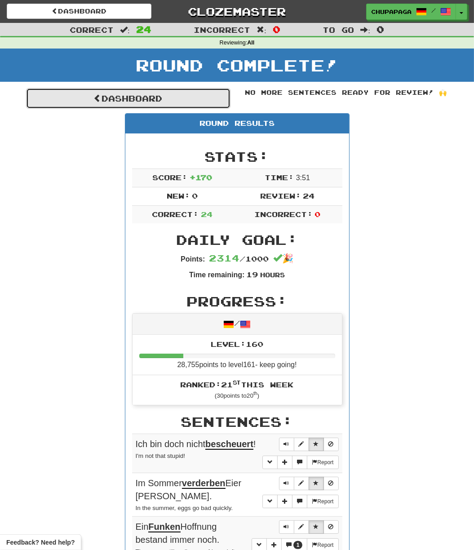
click at [181, 96] on link "Dashboard" at bounding box center [128, 98] width 205 height 21
